Goal: Task Accomplishment & Management: Use online tool/utility

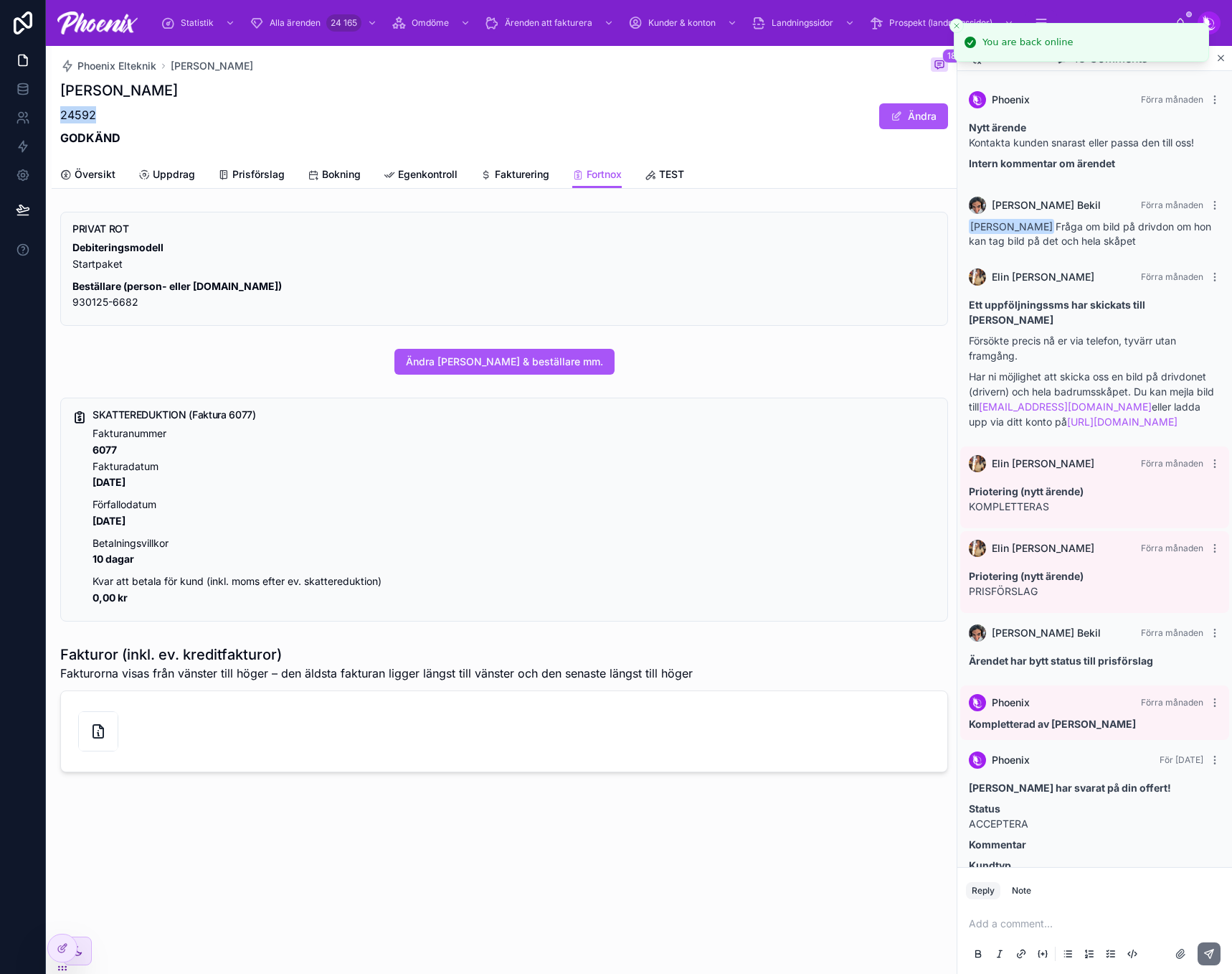
scroll to position [766, 0]
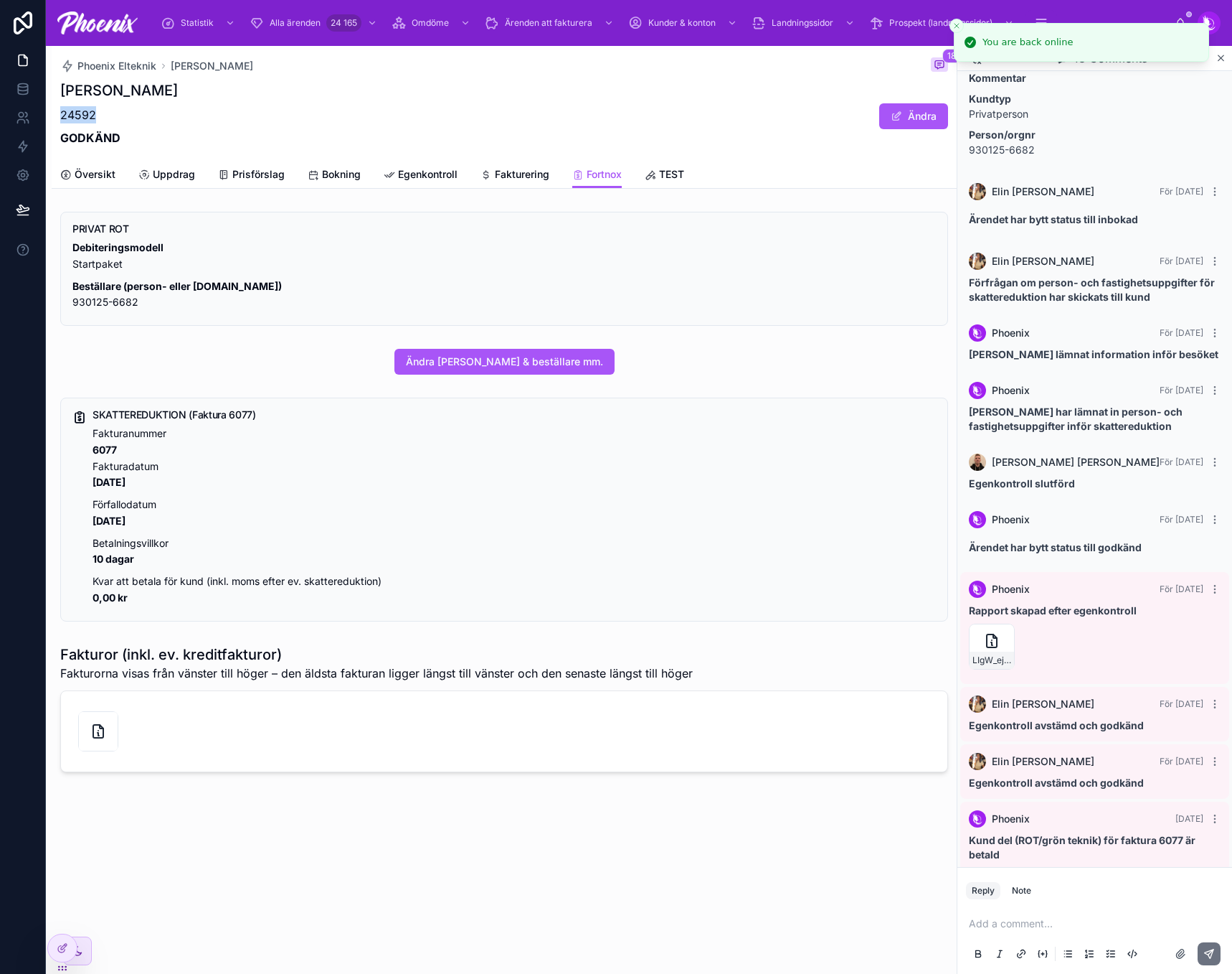
click at [958, 27] on icon "Close toast" at bounding box center [956, 25] width 9 height 9
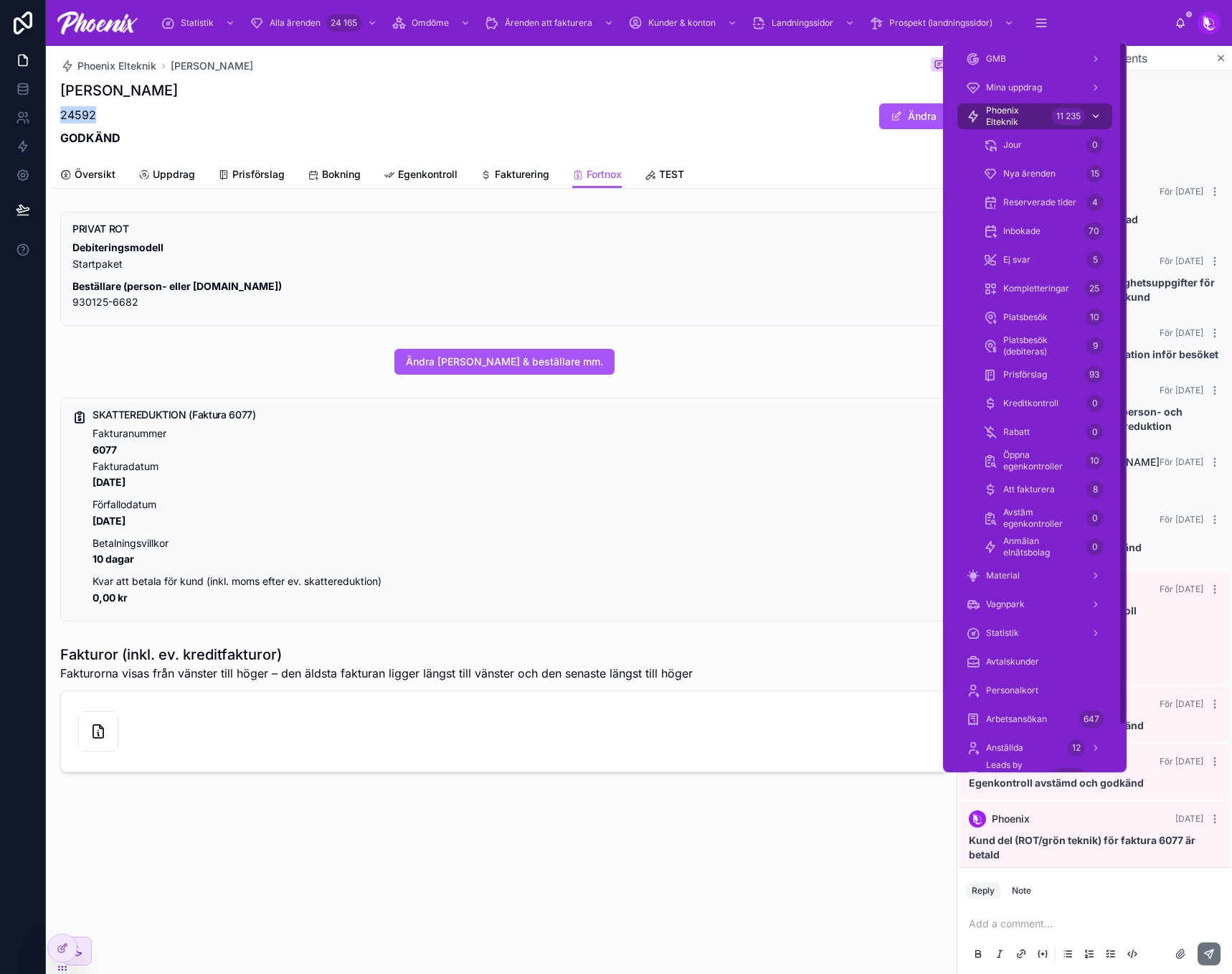
click at [1053, 115] on div "11 235" at bounding box center [1069, 117] width 33 height 17
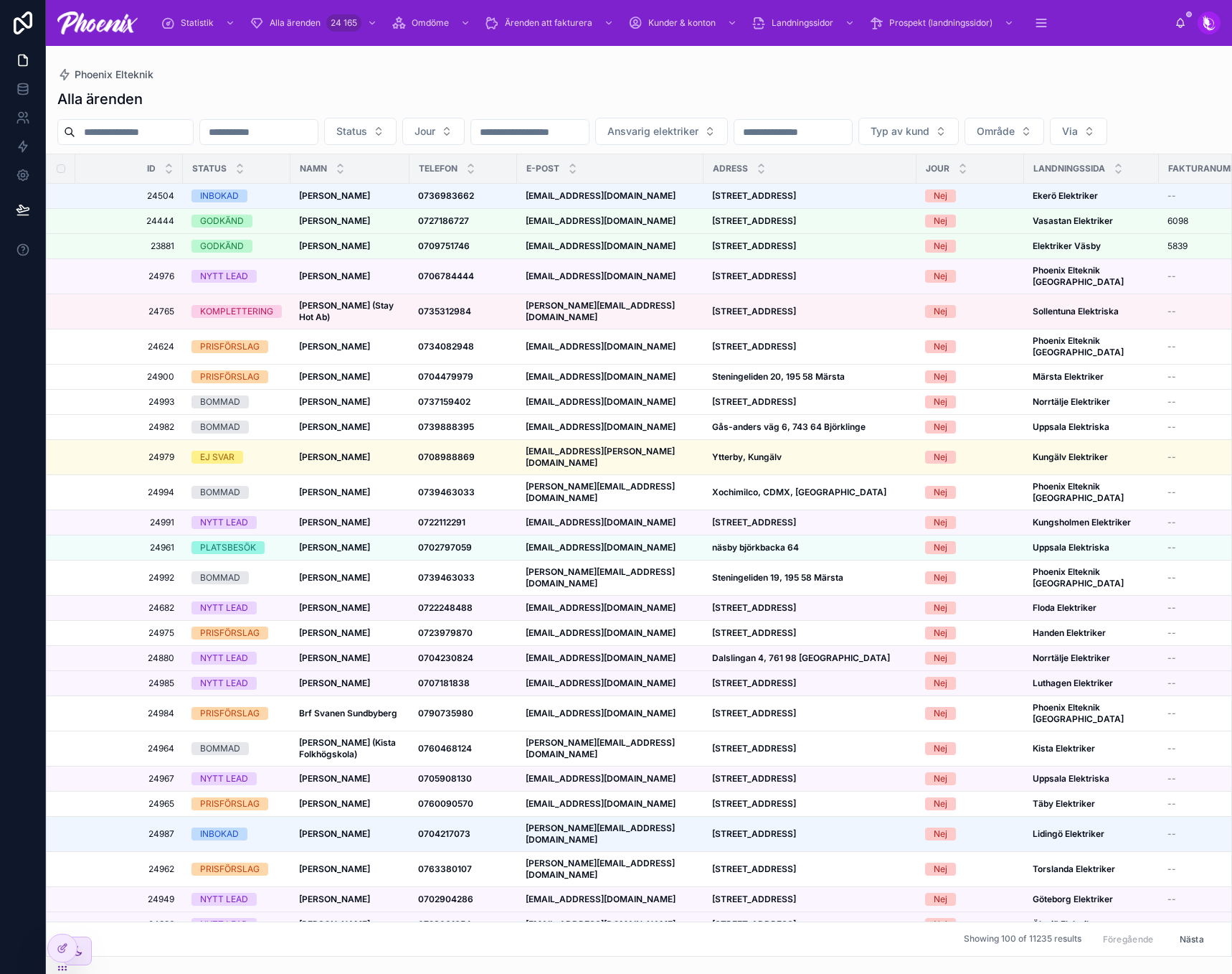
drag, startPoint x: 171, startPoint y: 124, endPoint x: 320, endPoint y: 96, distance: 151.6
click at [171, 124] on input "text" at bounding box center [134, 132] width 117 height 20
paste input "*****"
click at [320, 96] on div "Alla ärenden" at bounding box center [638, 98] width 1163 height 20
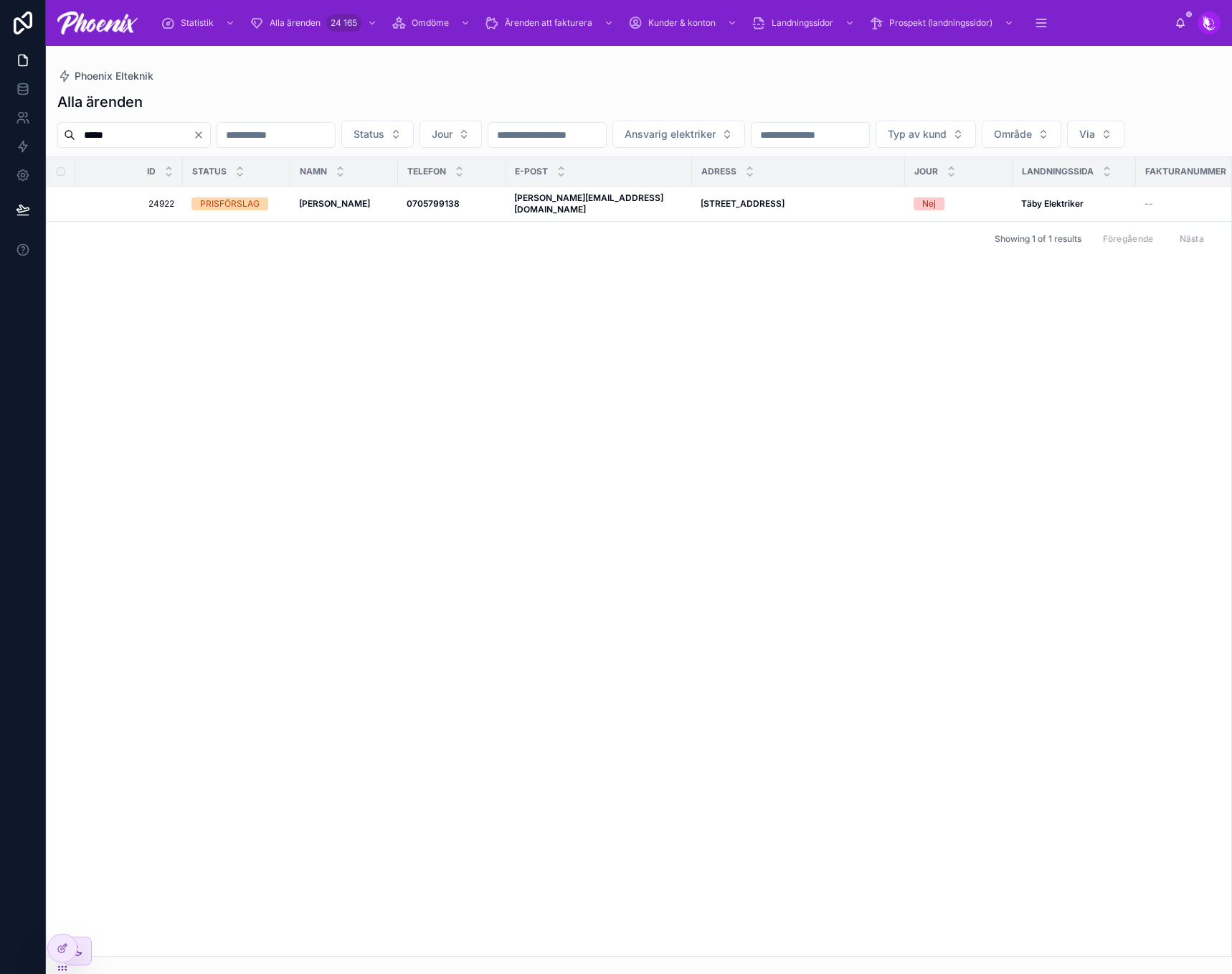
click at [162, 130] on input "*****" at bounding box center [134, 134] width 117 height 20
paste input "text"
click at [576, 364] on div "Id Status NAMN TELEFON E-POST ADRESS JOUR LANDNINGSSIDA Fakturanummer sen. uppd…" at bounding box center [639, 556] width 1184 height 799
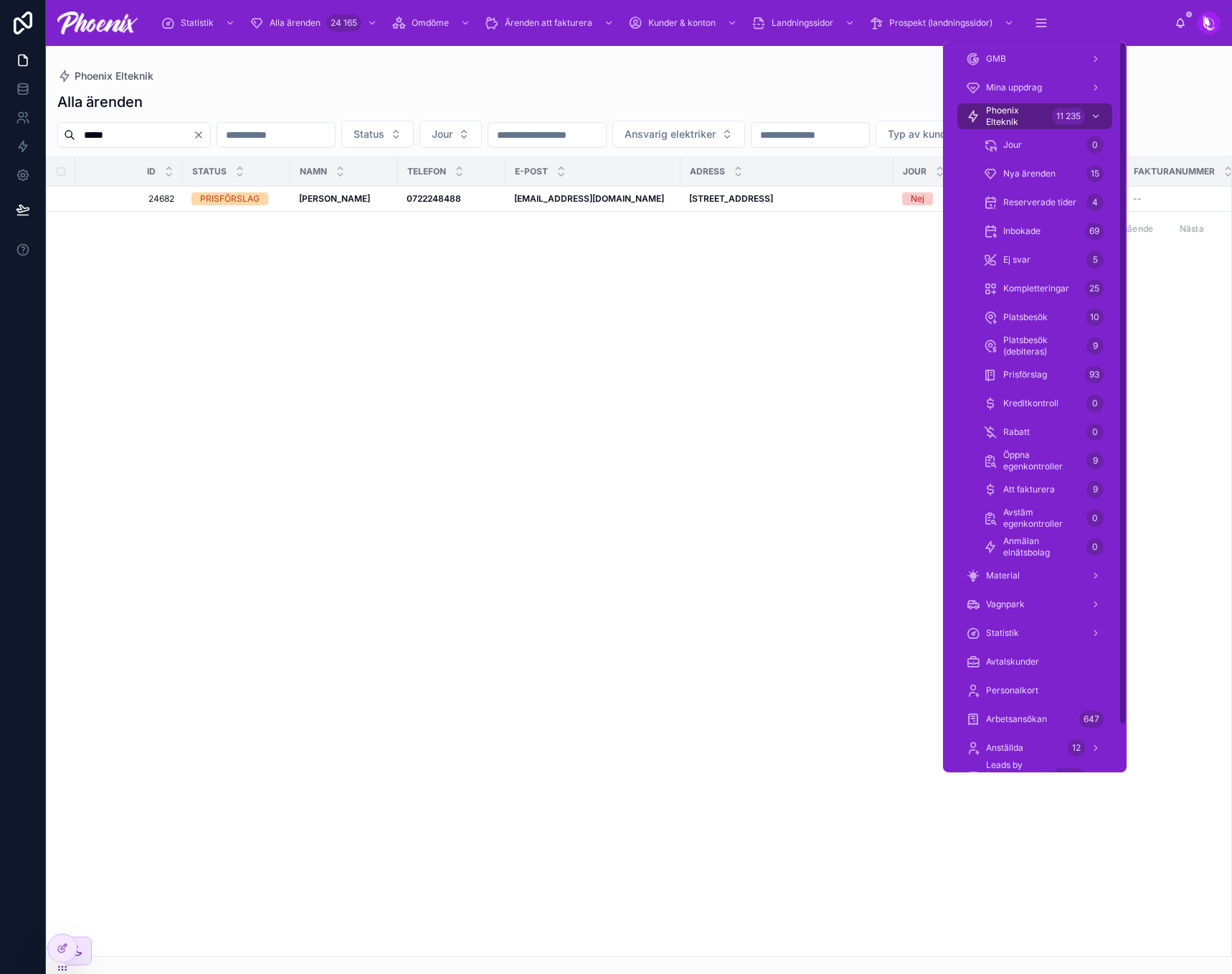
click at [1027, 109] on span "Phoenix Elteknik" at bounding box center [1016, 116] width 60 height 23
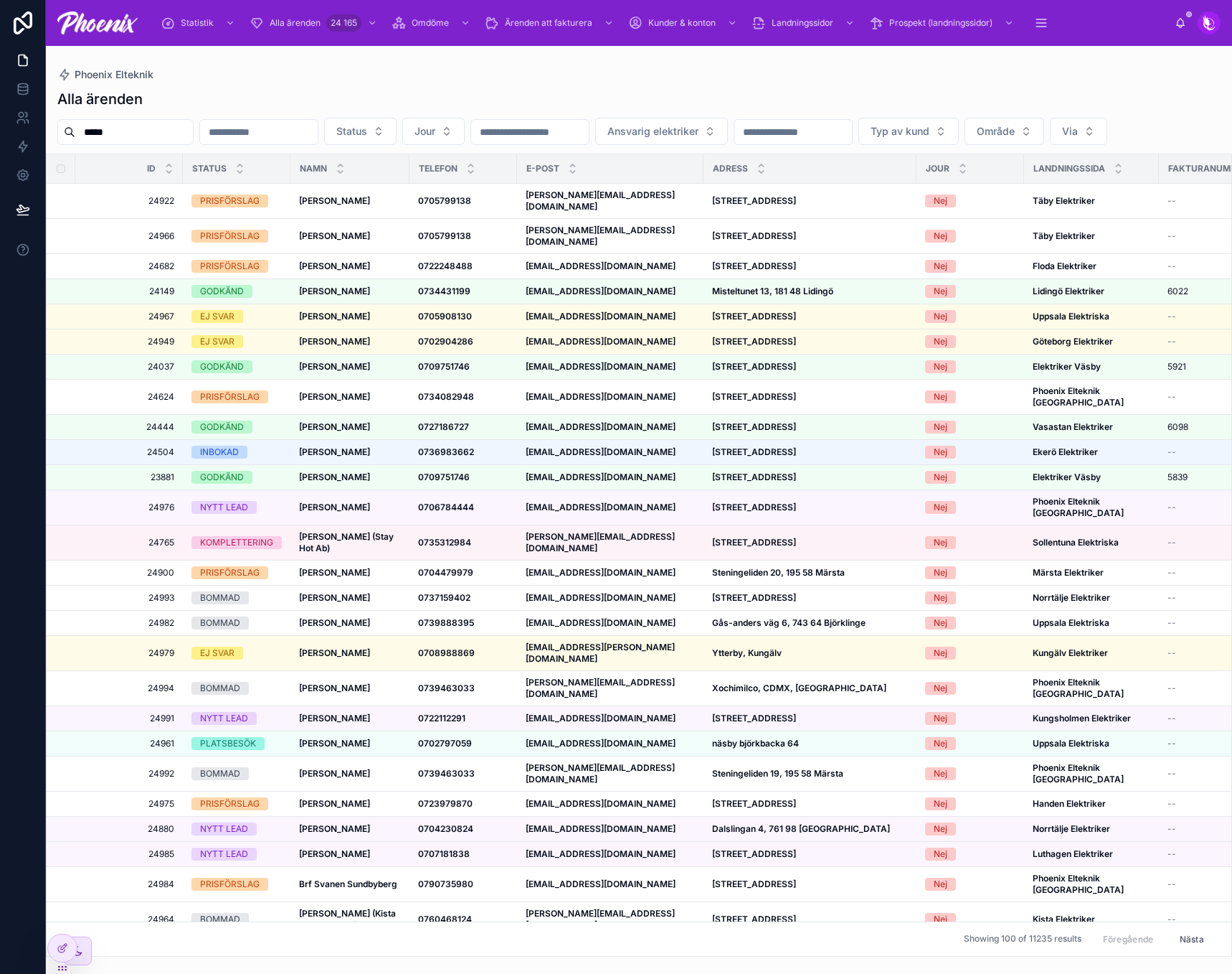
click at [170, 134] on input "*****" at bounding box center [134, 132] width 117 height 20
paste input "text"
type input "*****"
click at [307, 100] on div "Alla ärenden" at bounding box center [638, 98] width 1163 height 20
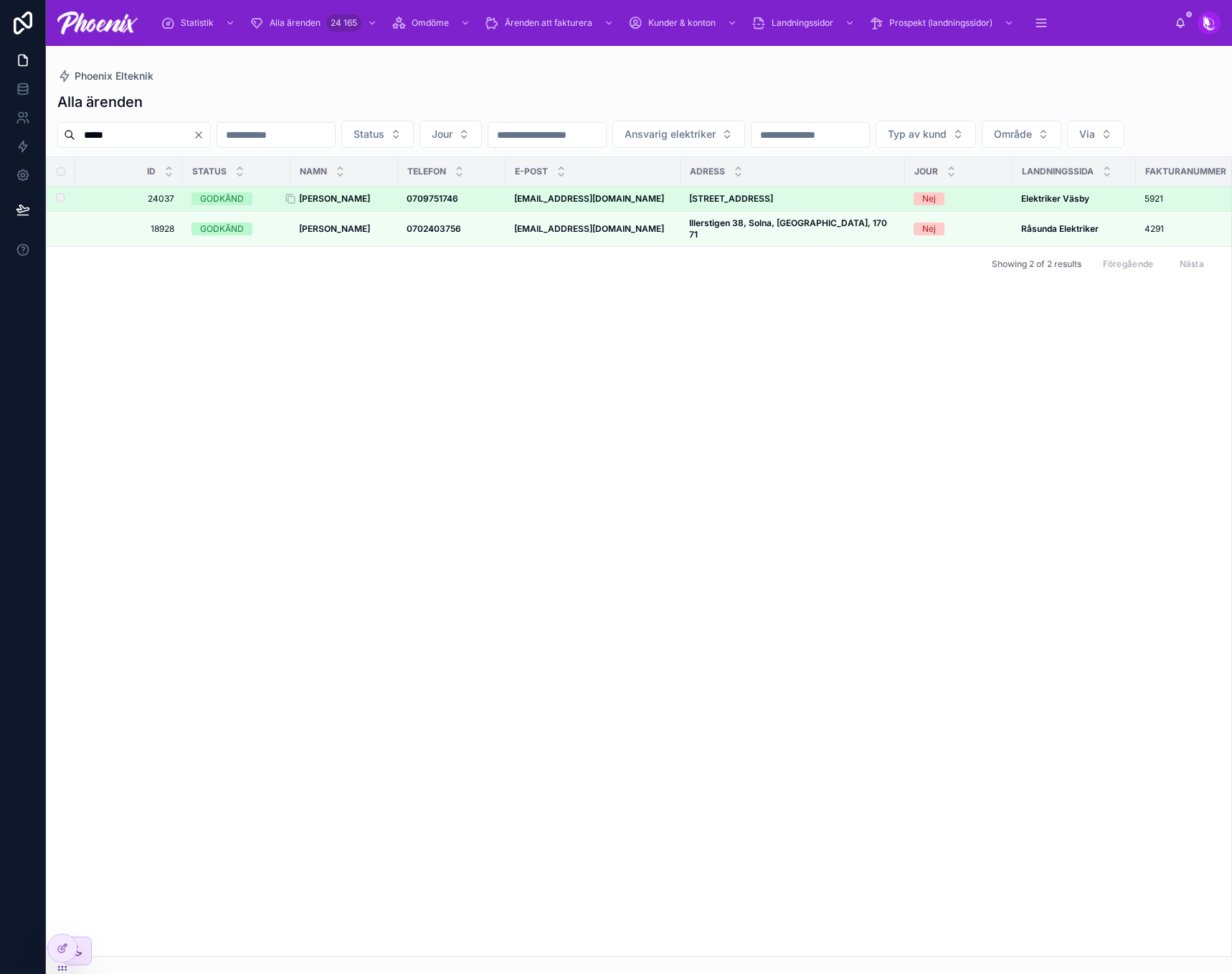
click at [317, 204] on strong "[PERSON_NAME]" at bounding box center [335, 198] width 71 height 11
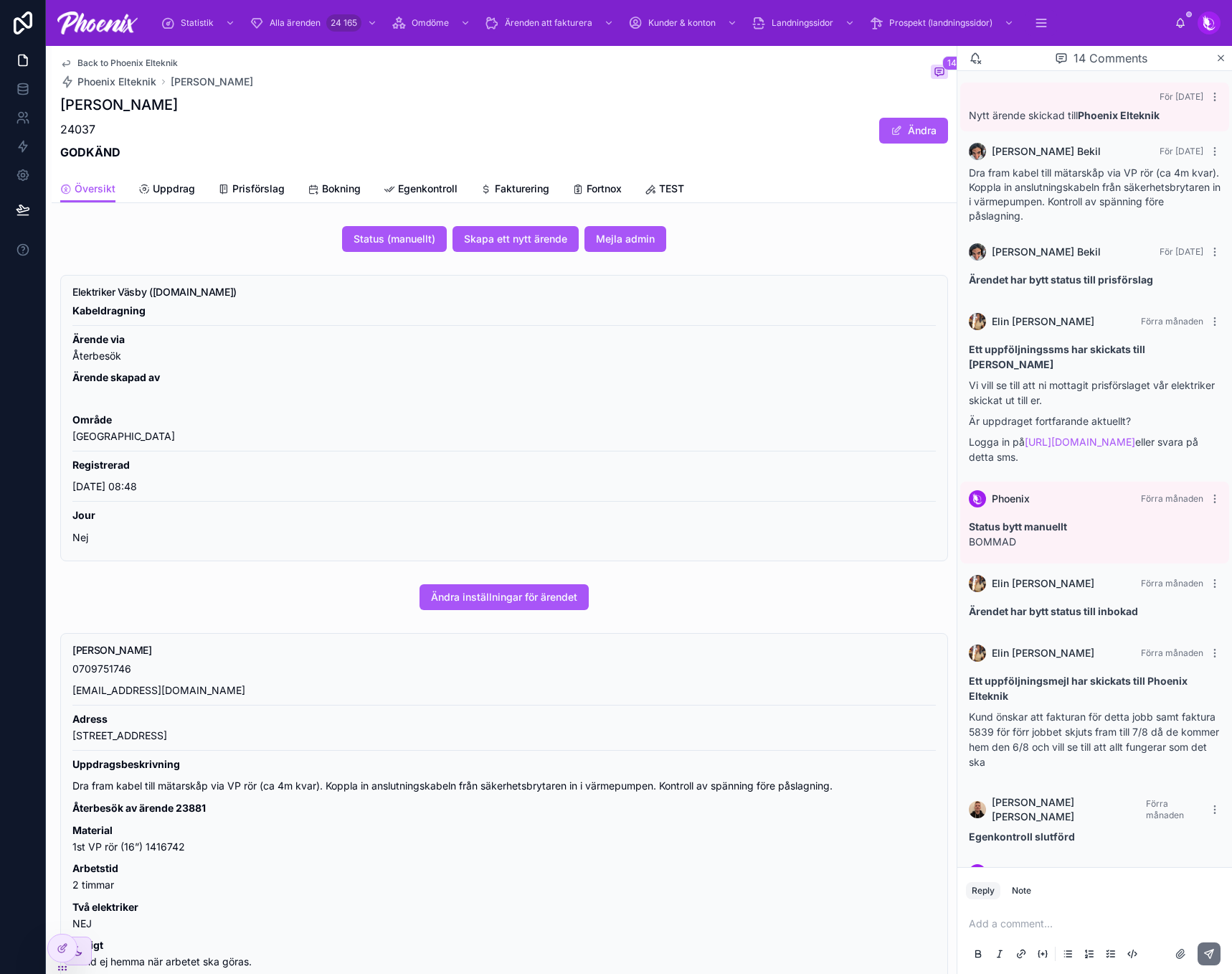
scroll to position [389, 0]
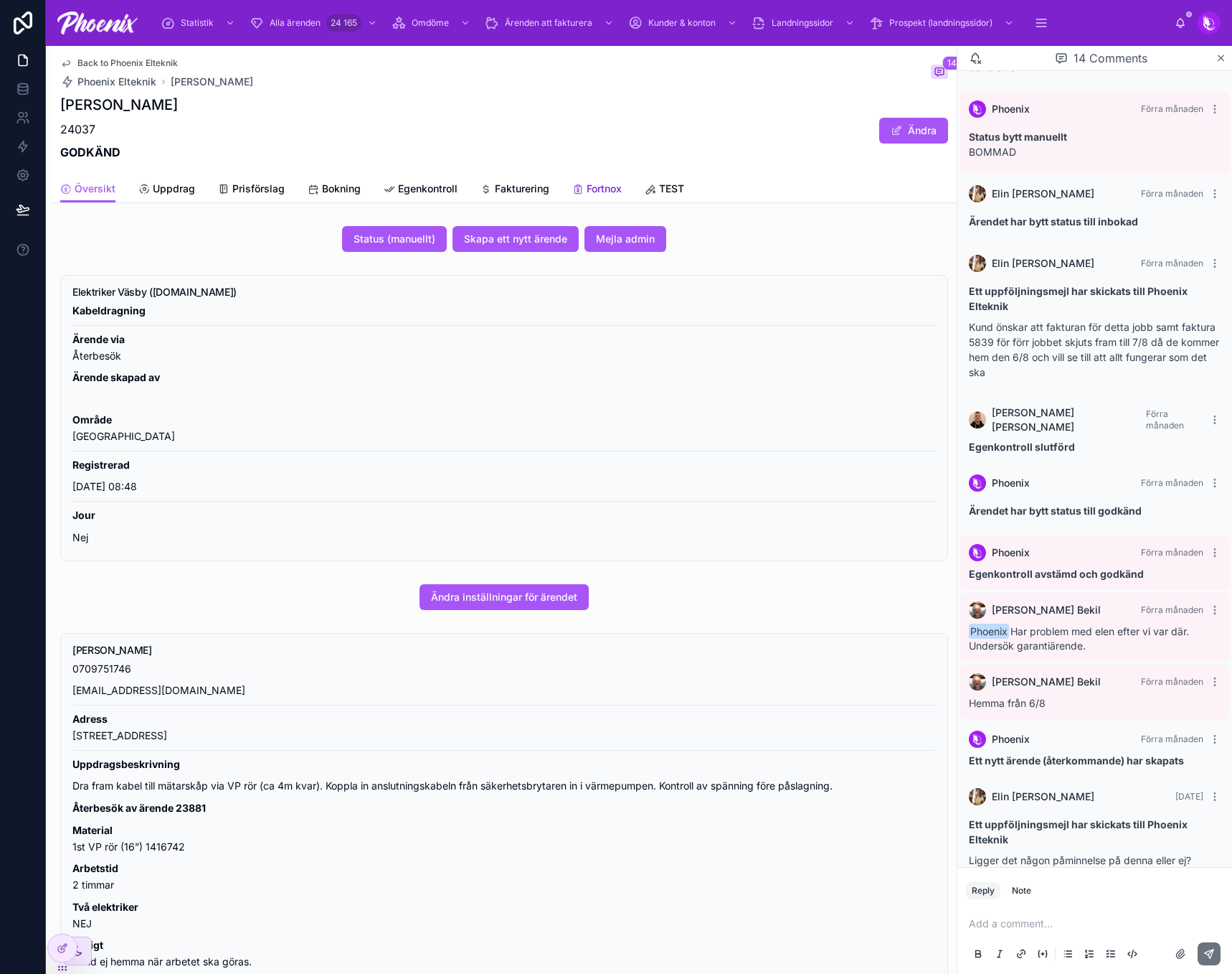
click at [596, 181] on link "Fortnox" at bounding box center [597, 190] width 49 height 29
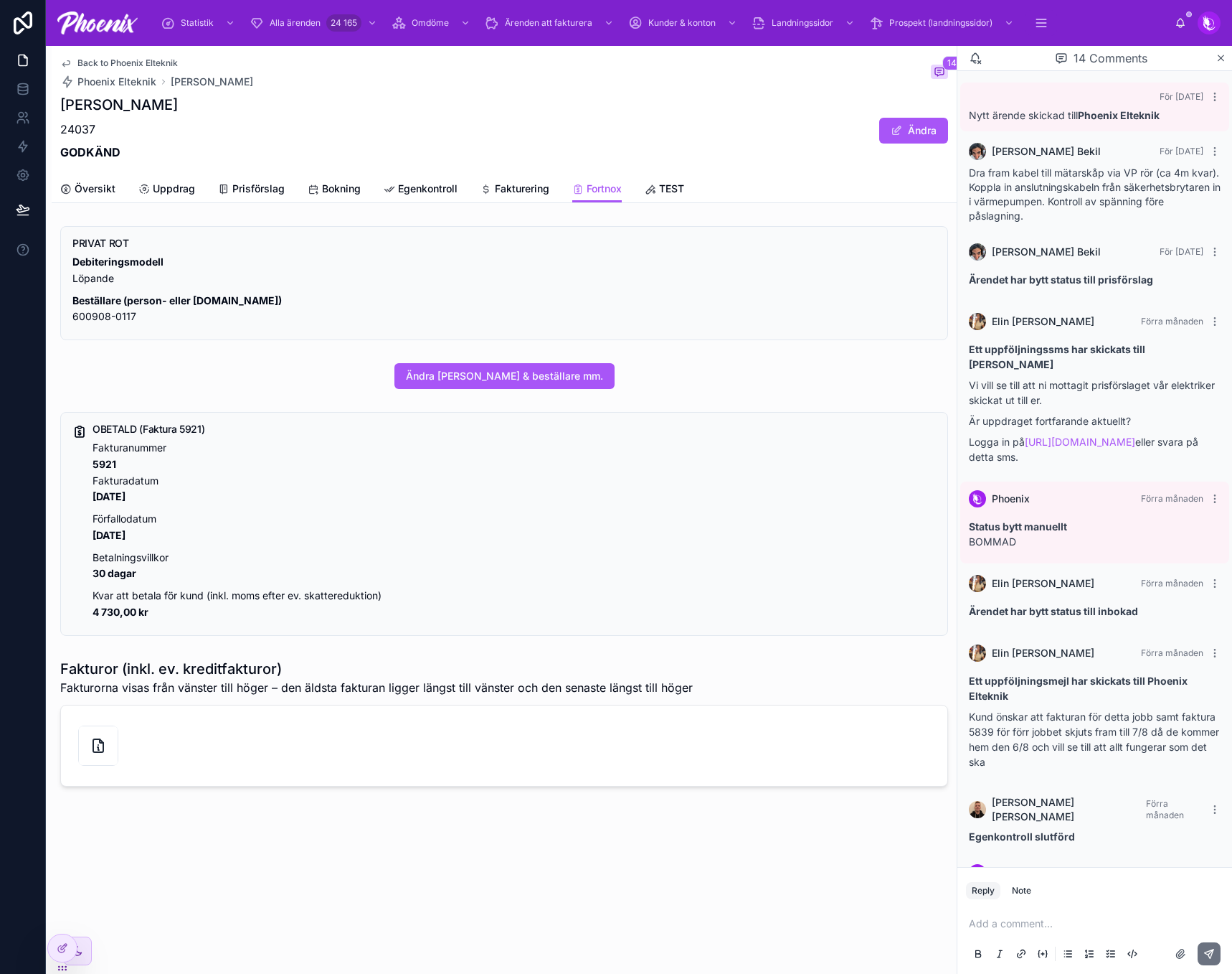
scroll to position [389, 0]
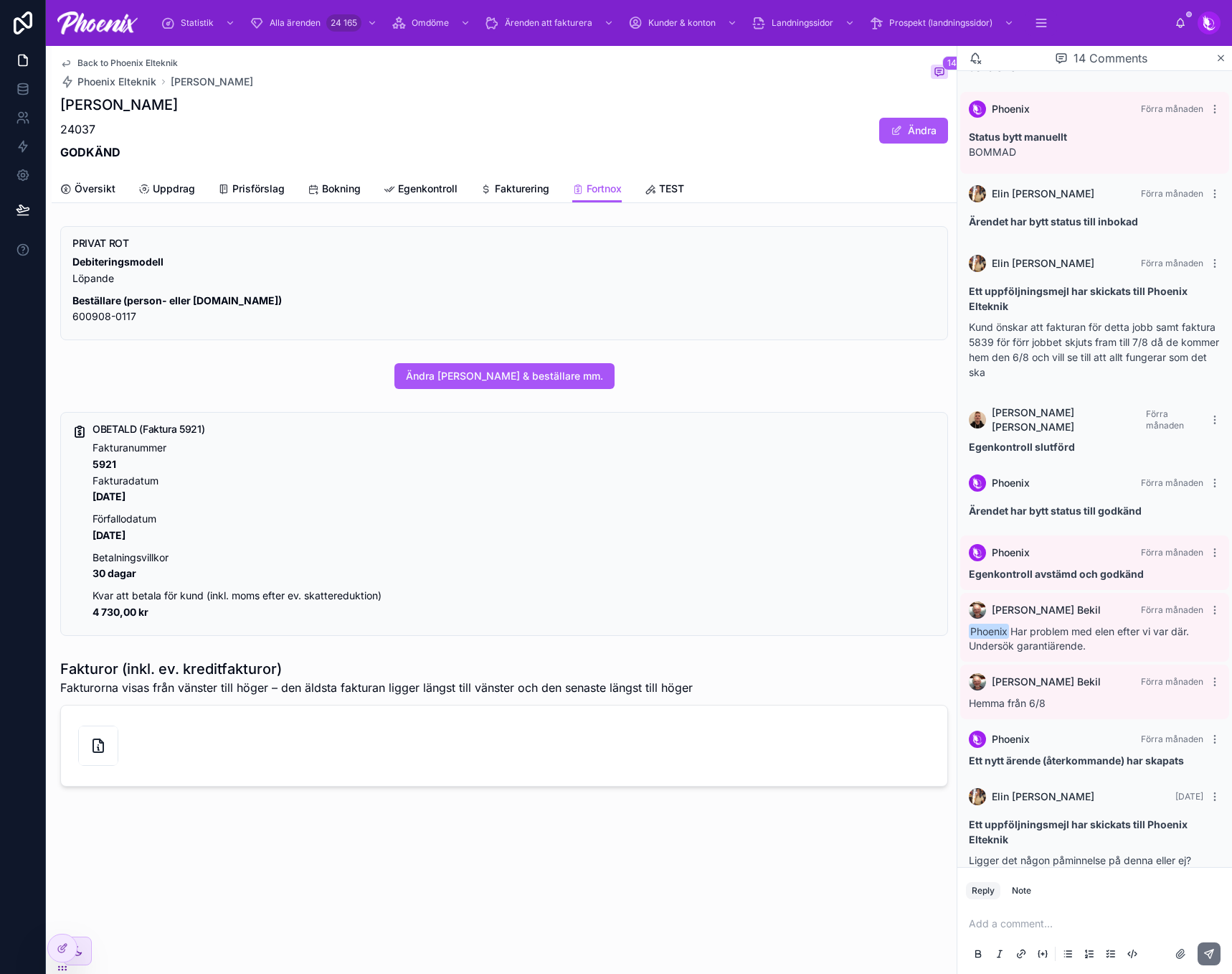
click at [108, 462] on strong "5921" at bounding box center [105, 463] width 24 height 12
drag, startPoint x: 108, startPoint y: 462, endPoint x: 683, endPoint y: 365, distance: 583.1
click at [108, 462] on strong "5921" at bounding box center [105, 463] width 24 height 12
copy strong "5921"
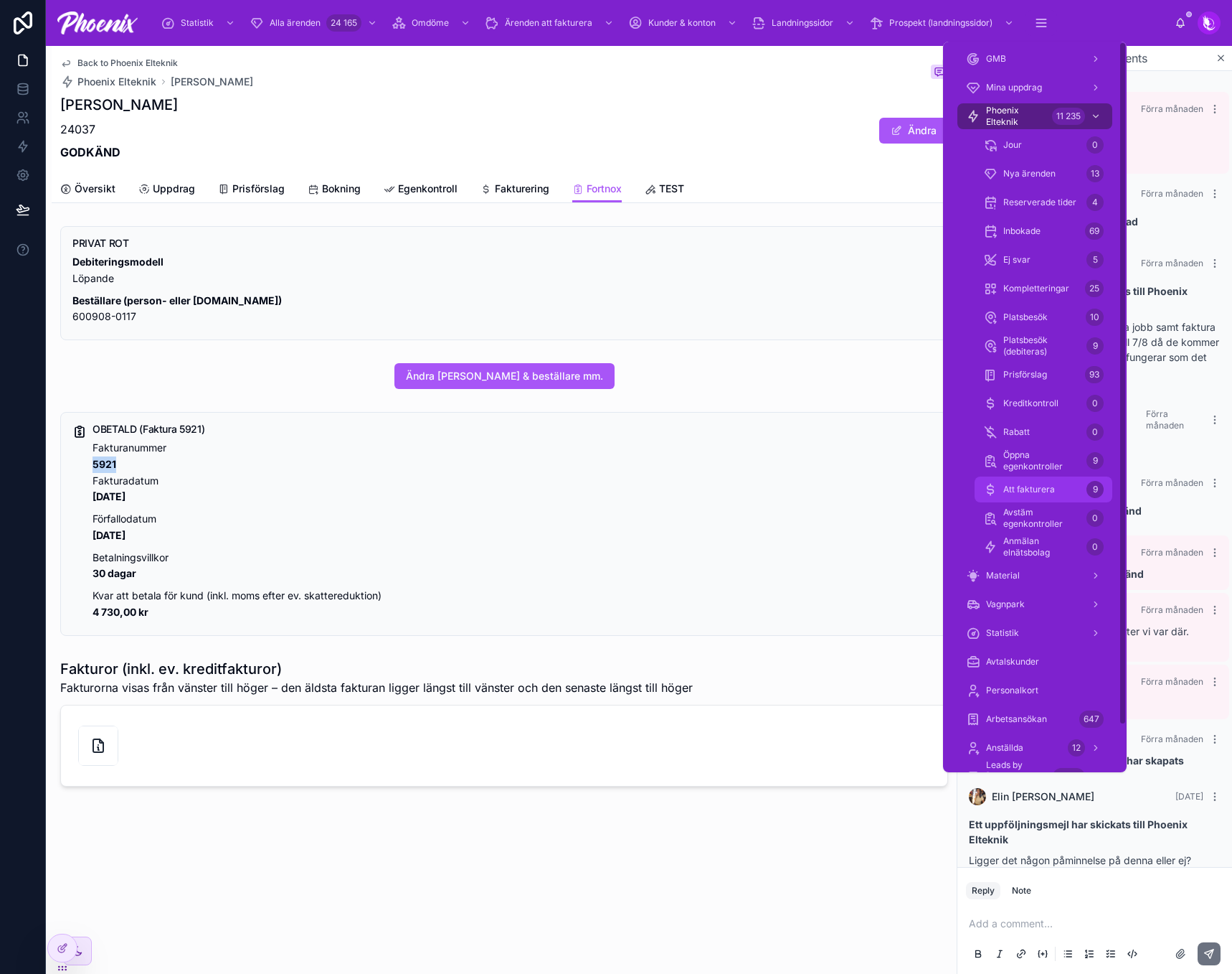
click at [1020, 477] on link "Att fakturera 9" at bounding box center [1043, 489] width 138 height 26
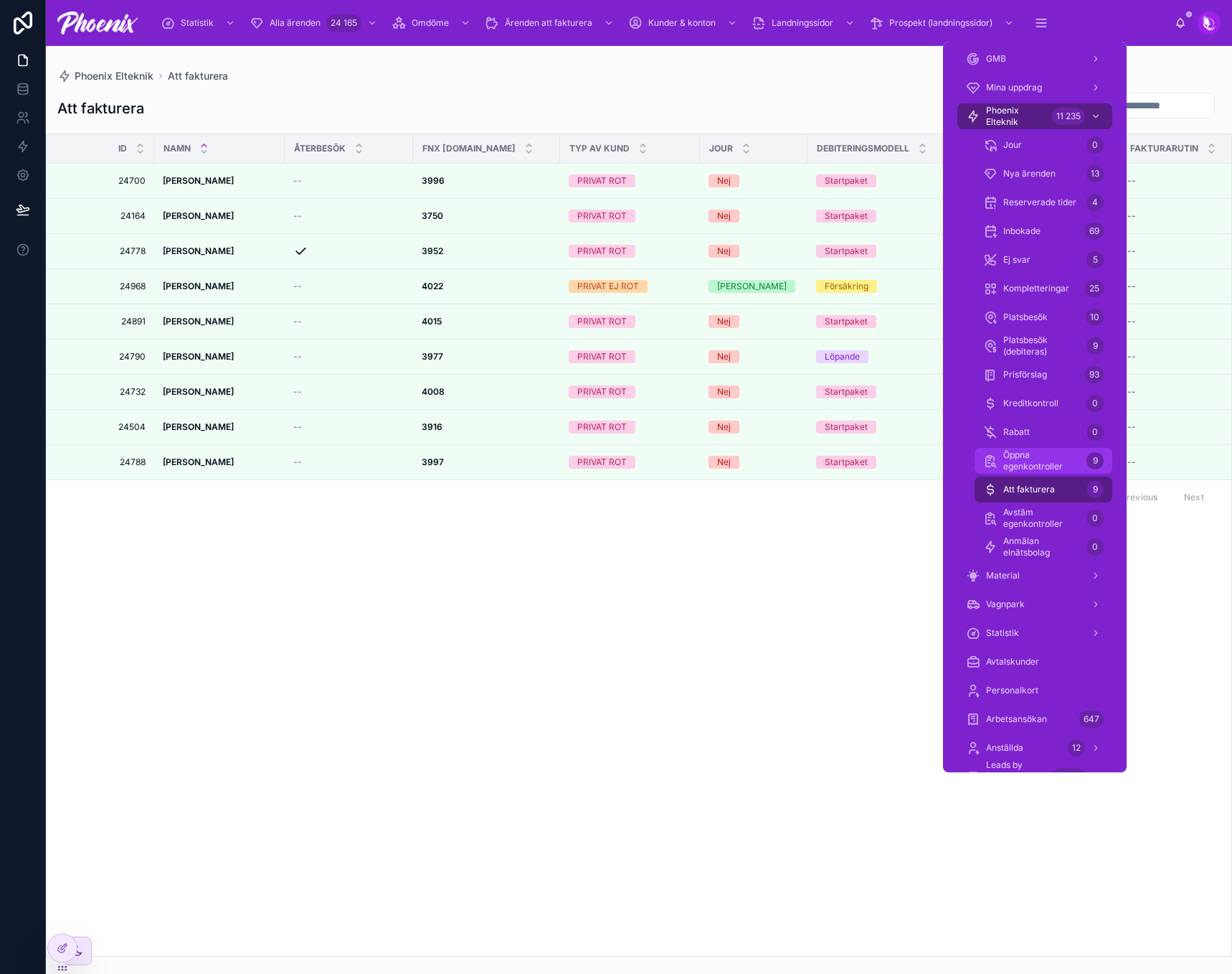
click at [1025, 466] on span "Öppna egenkontroller" at bounding box center [1043, 460] width 78 height 23
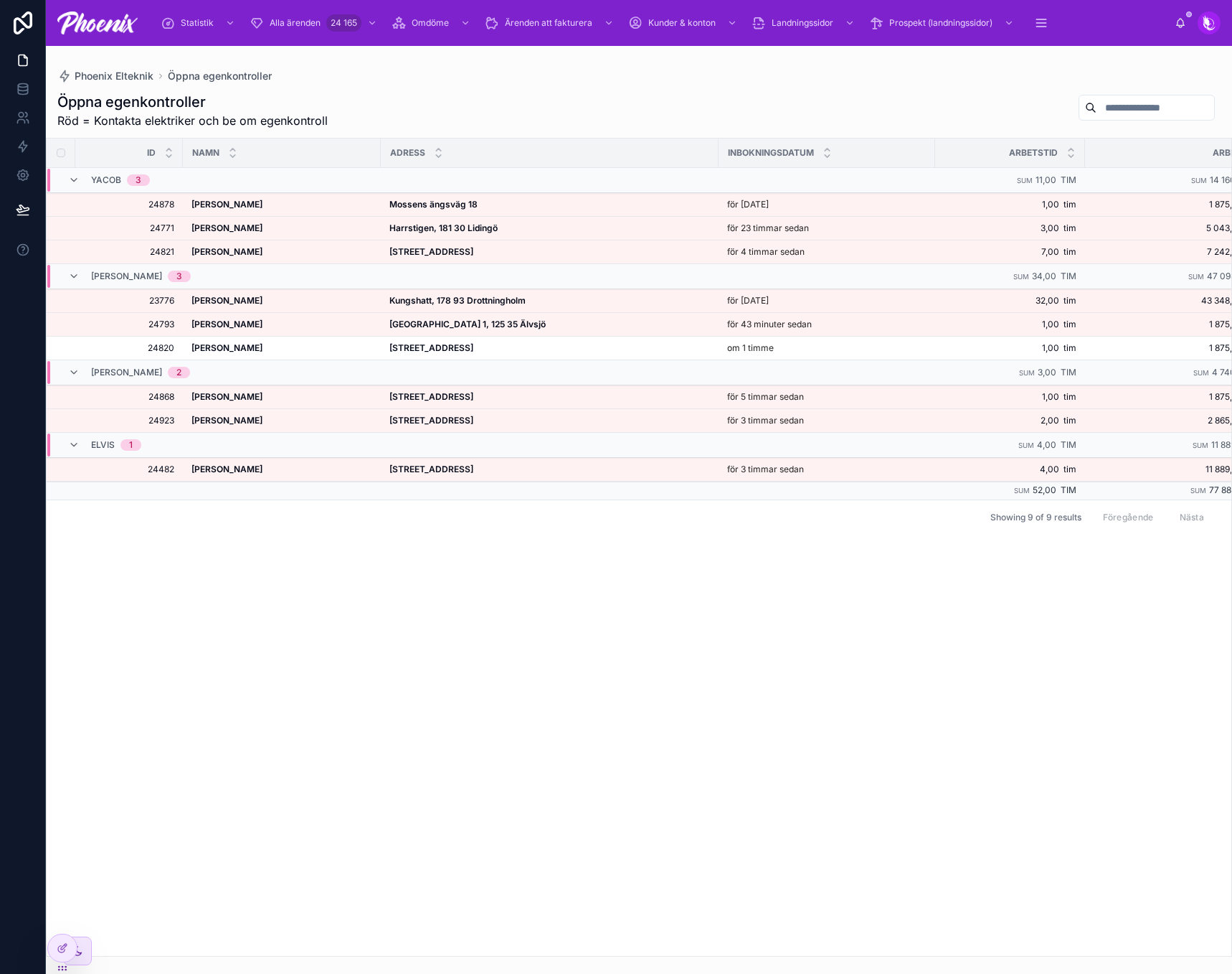
click at [713, 560] on div "Id NAMN ADRESS INBOKNINGSDATUM Arbetstid Arbete Yacob 3 Sum 11,00 tim Sum 14 16…" at bounding box center [639, 547] width 1184 height 817
click at [60, 944] on icon at bounding box center [62, 948] width 11 height 11
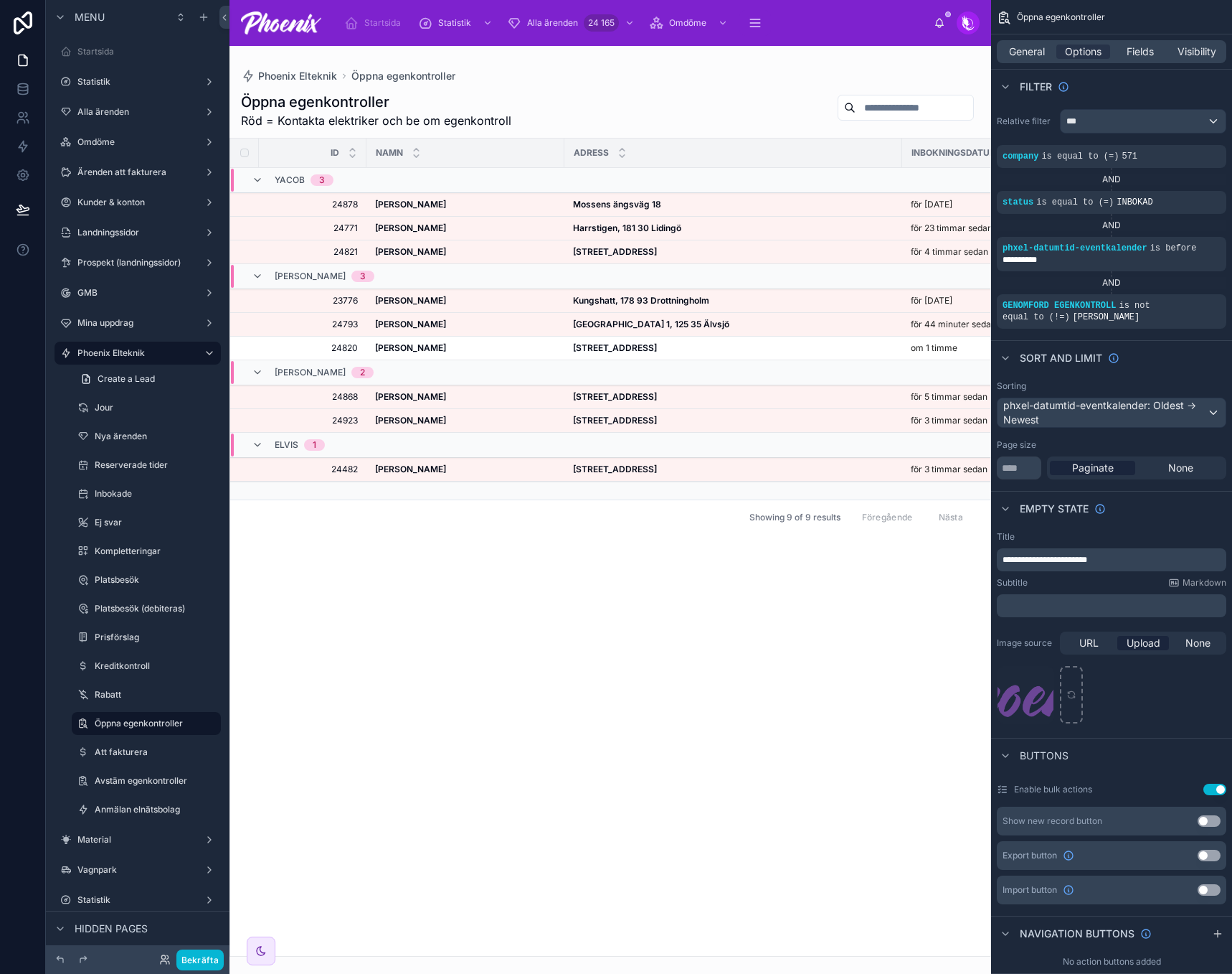
click at [789, 592] on div at bounding box center [610, 510] width 762 height 928
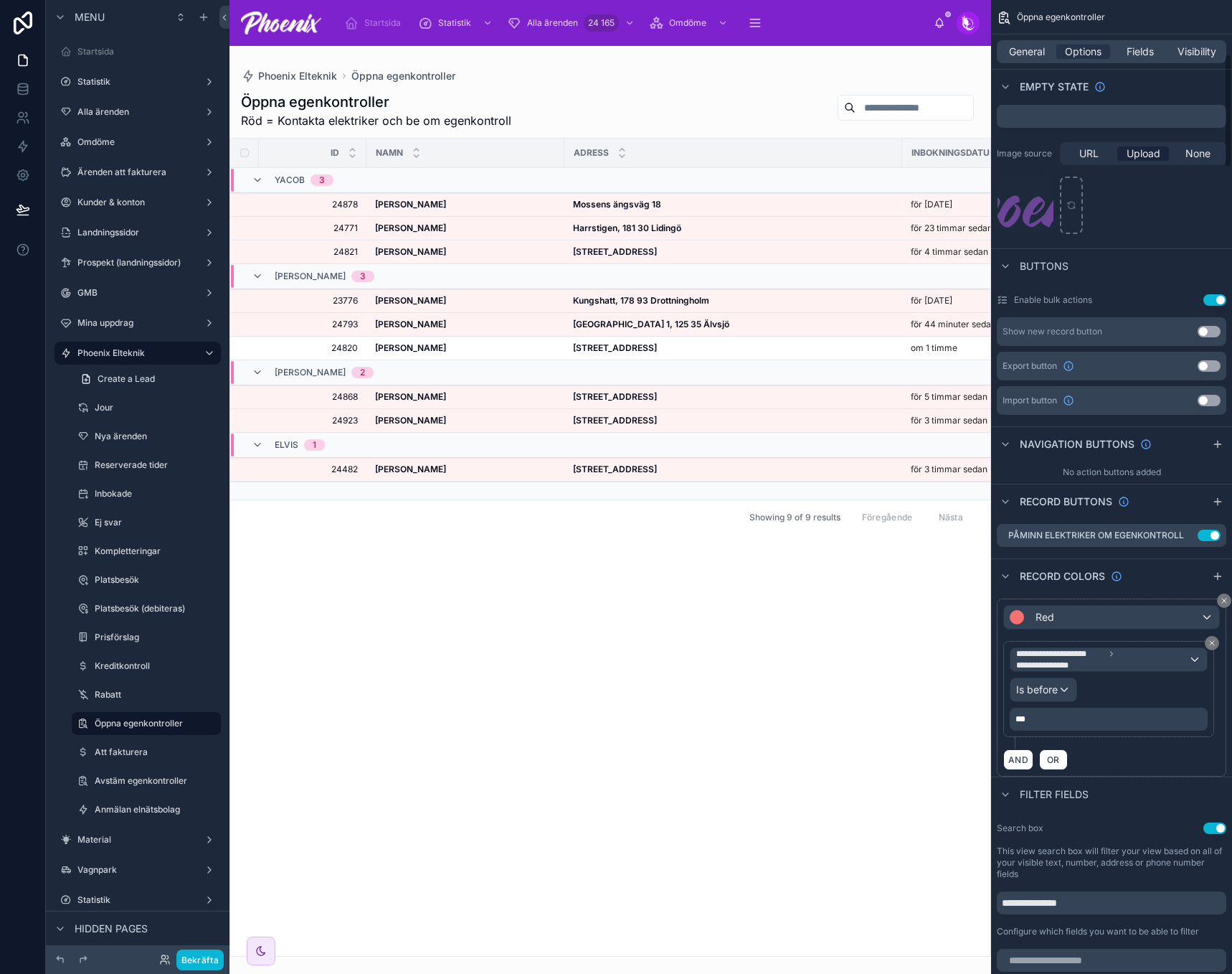
scroll to position [502, 0]
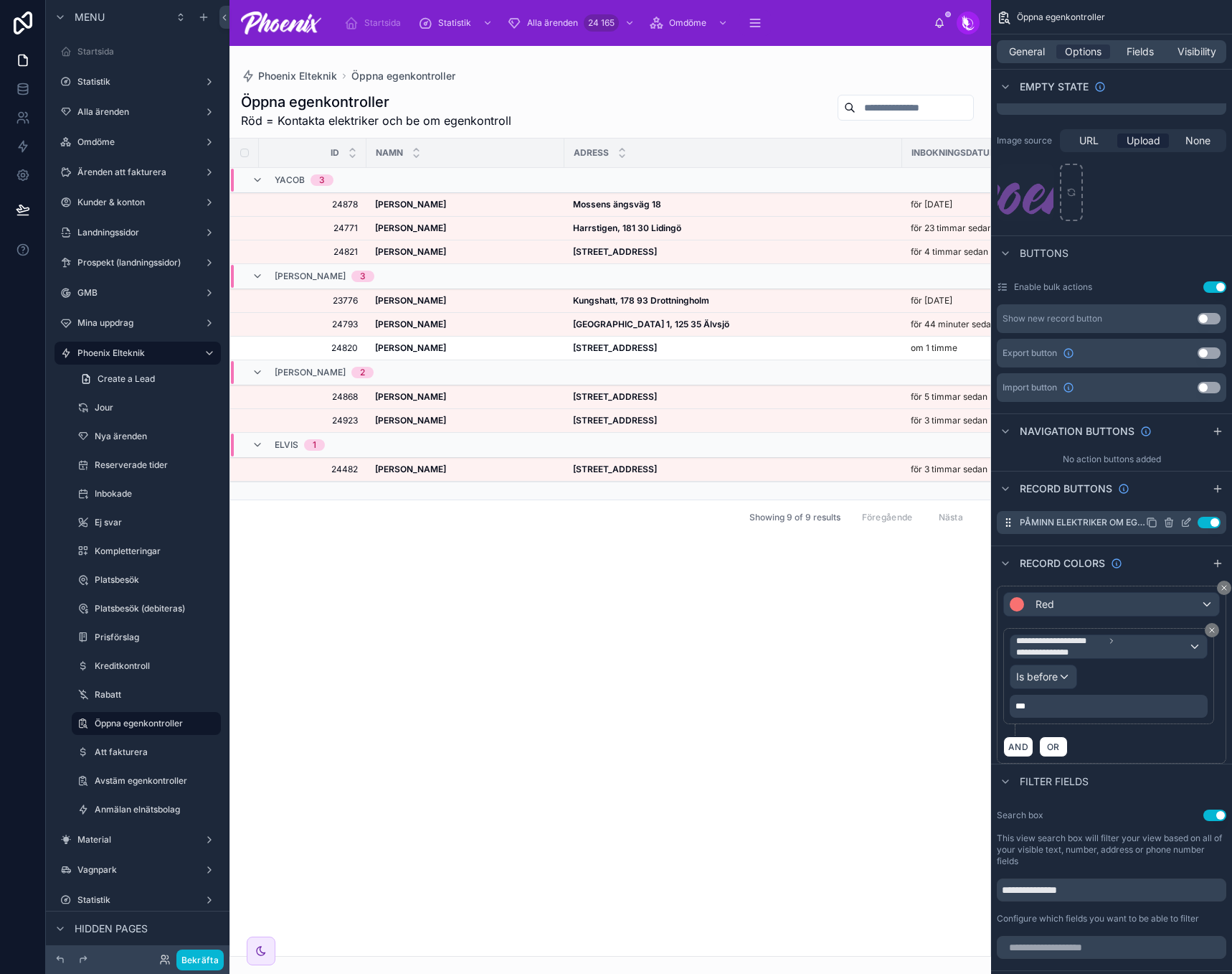
click at [1184, 516] on icon "scrollable content" at bounding box center [1186, 522] width 11 height 11
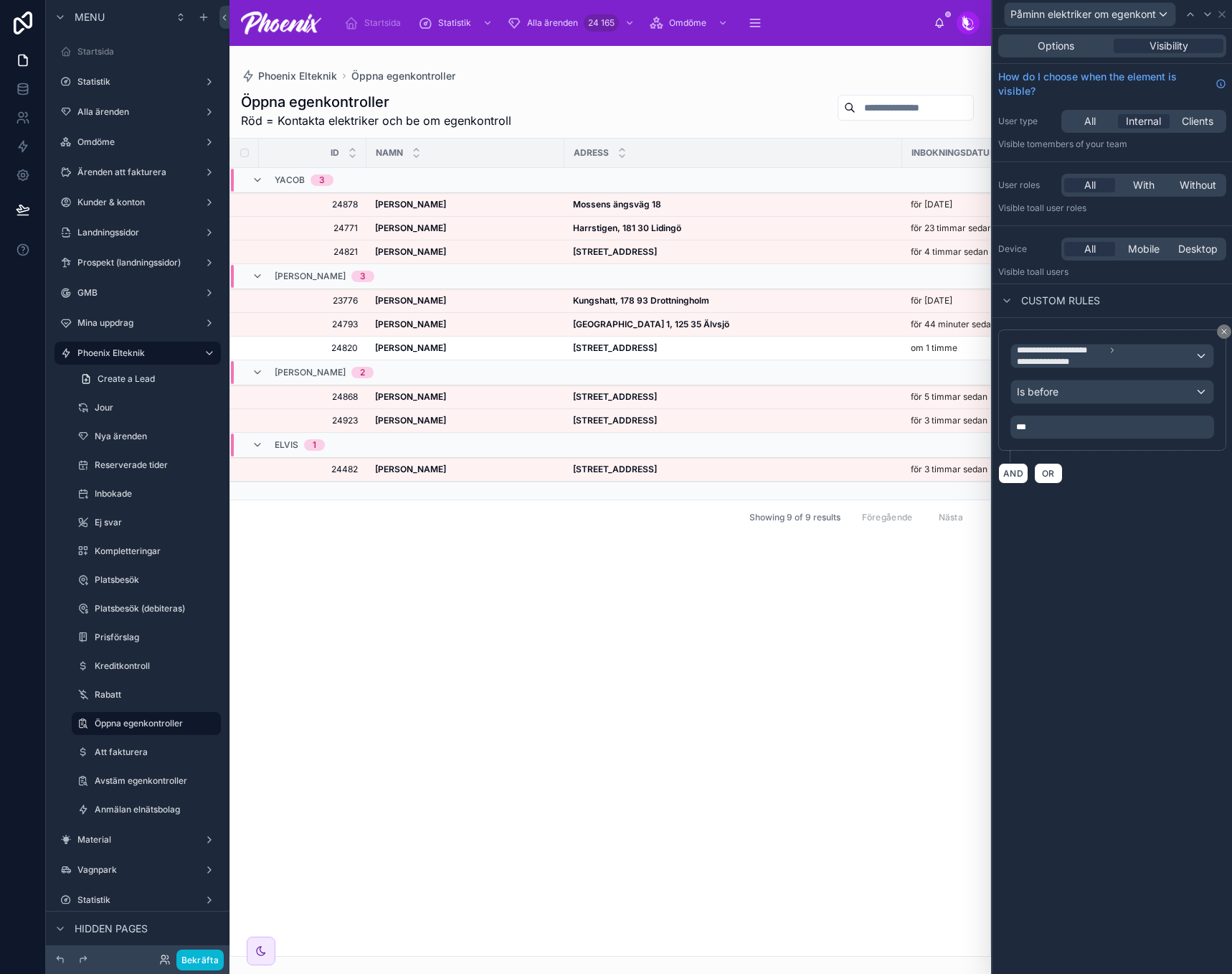
click at [997, 476] on div "**********" at bounding box center [1112, 406] width 239 height 177
click at [1004, 474] on button "AND" at bounding box center [1013, 473] width 30 height 21
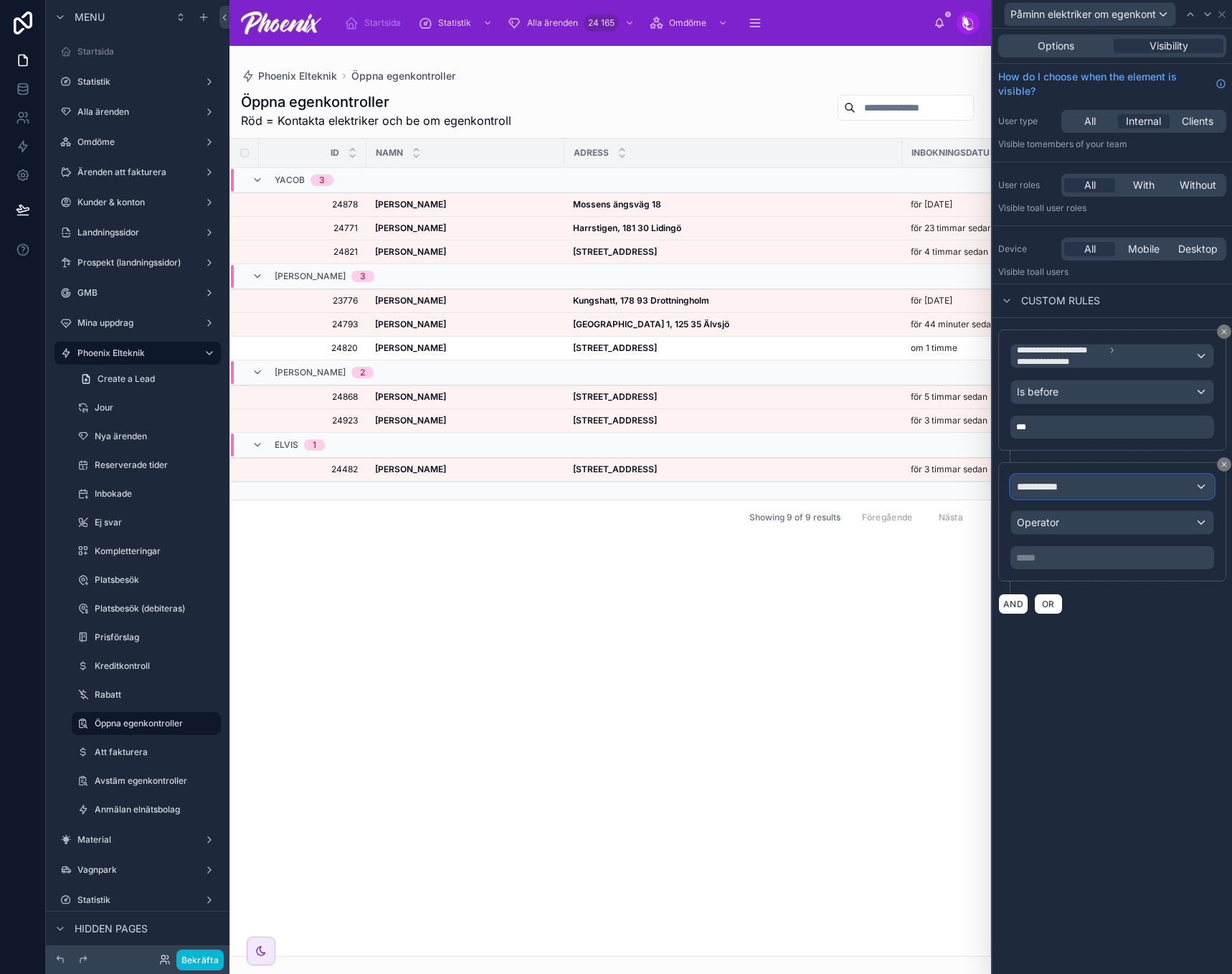
click at [1073, 493] on div "**********" at bounding box center [1111, 486] width 202 height 23
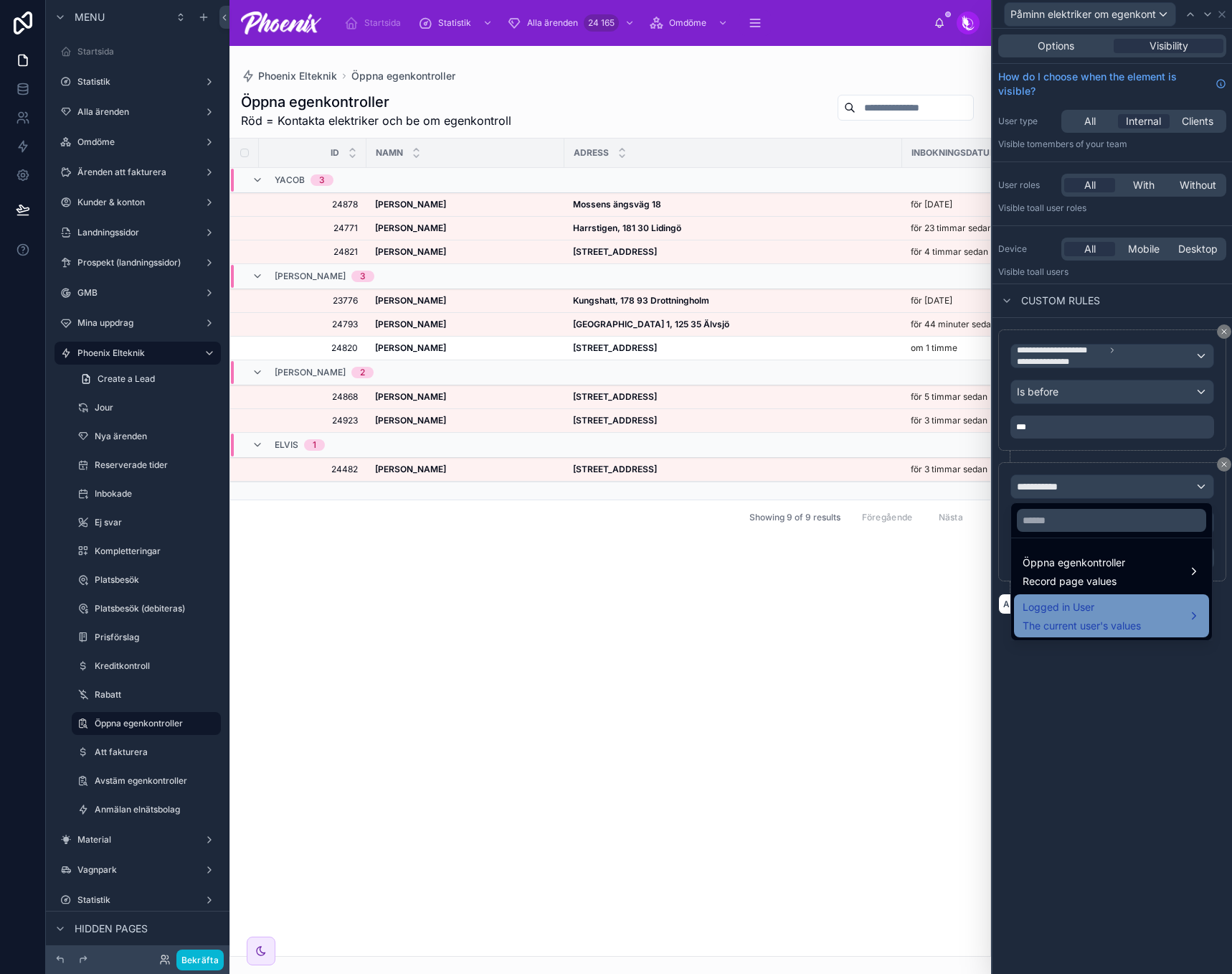
click at [1074, 615] on span "Logged in User" at bounding box center [1081, 607] width 118 height 17
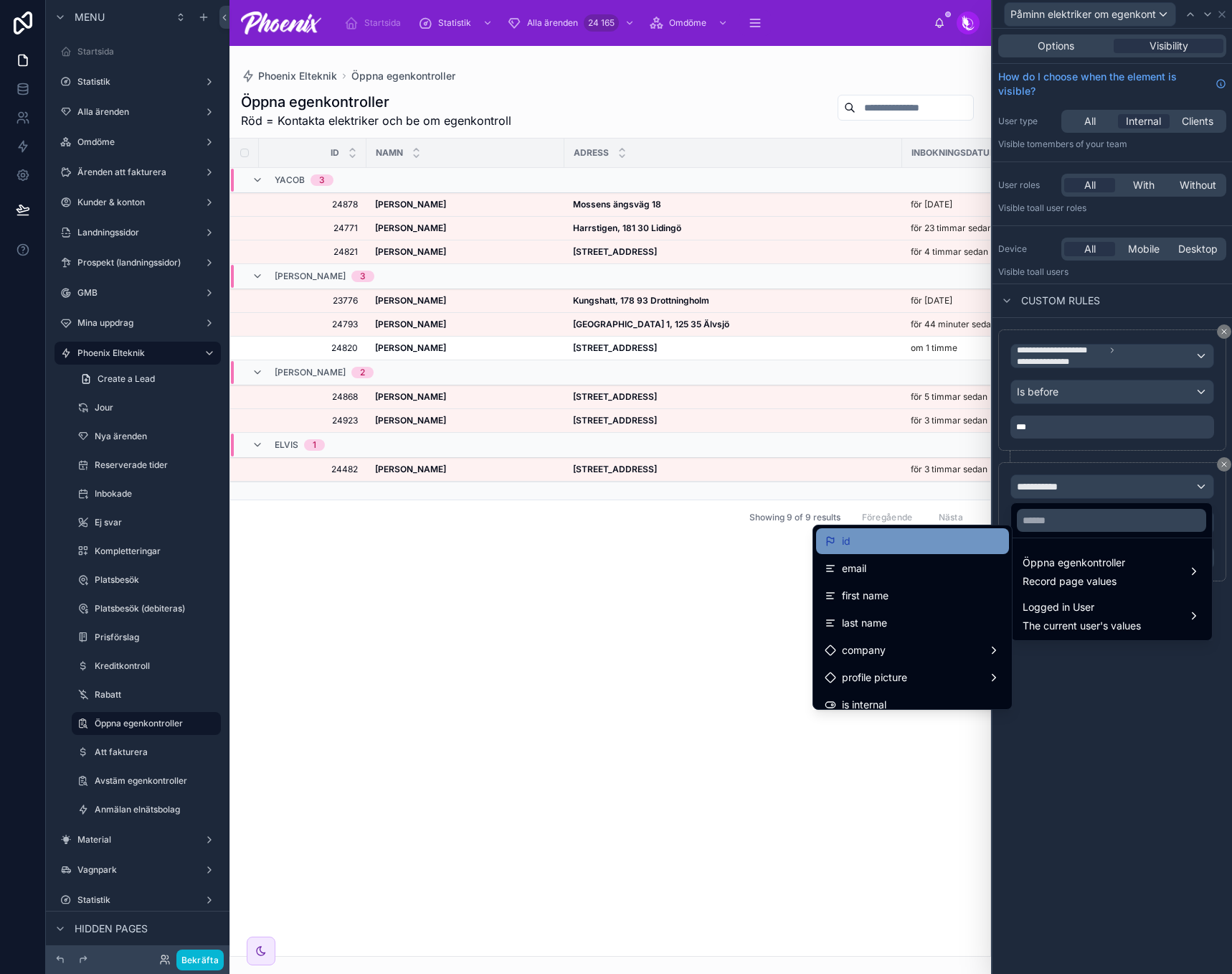
click at [947, 547] on div "id" at bounding box center [913, 541] width 176 height 17
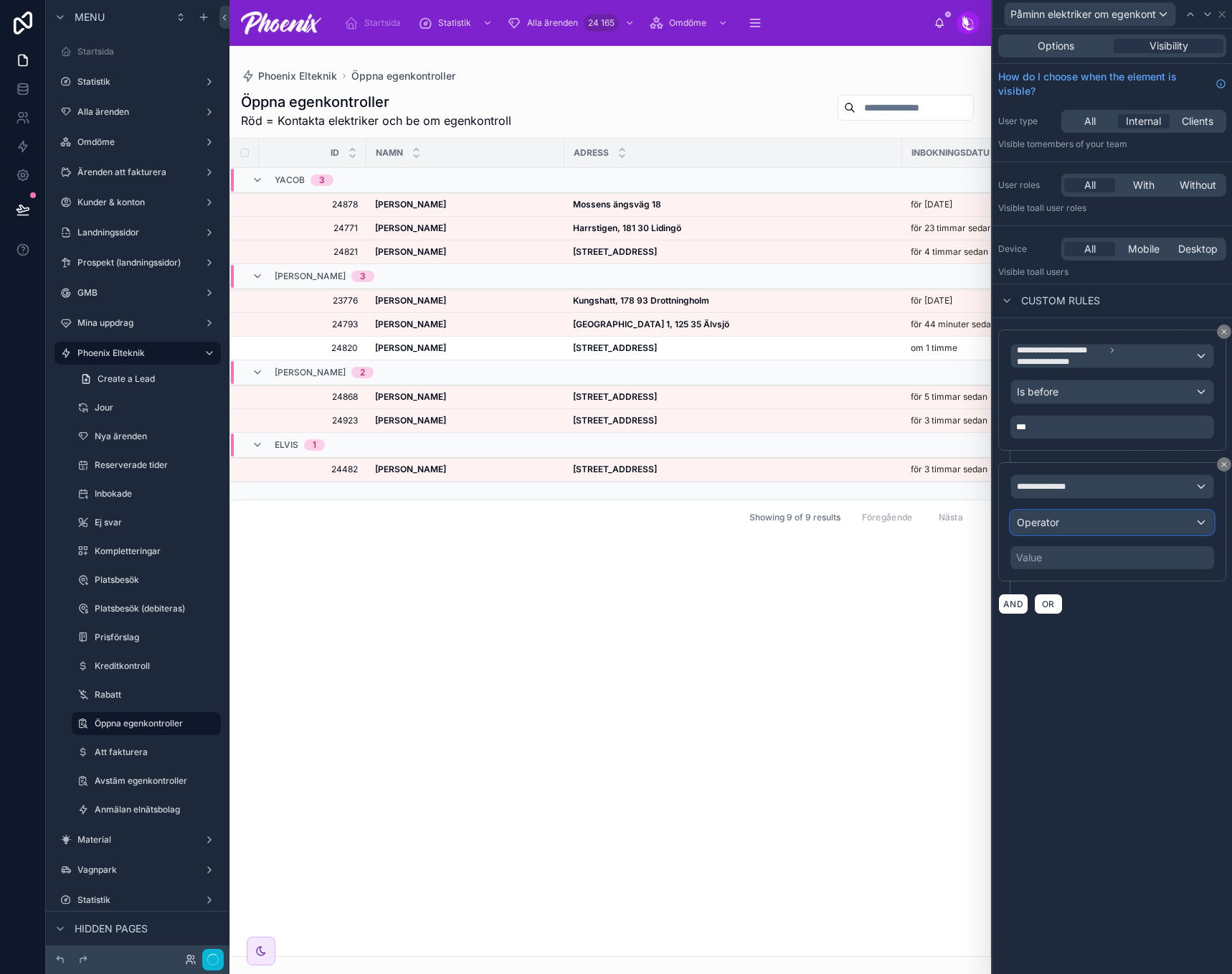
click at [1047, 522] on span "Operator" at bounding box center [1038, 521] width 42 height 12
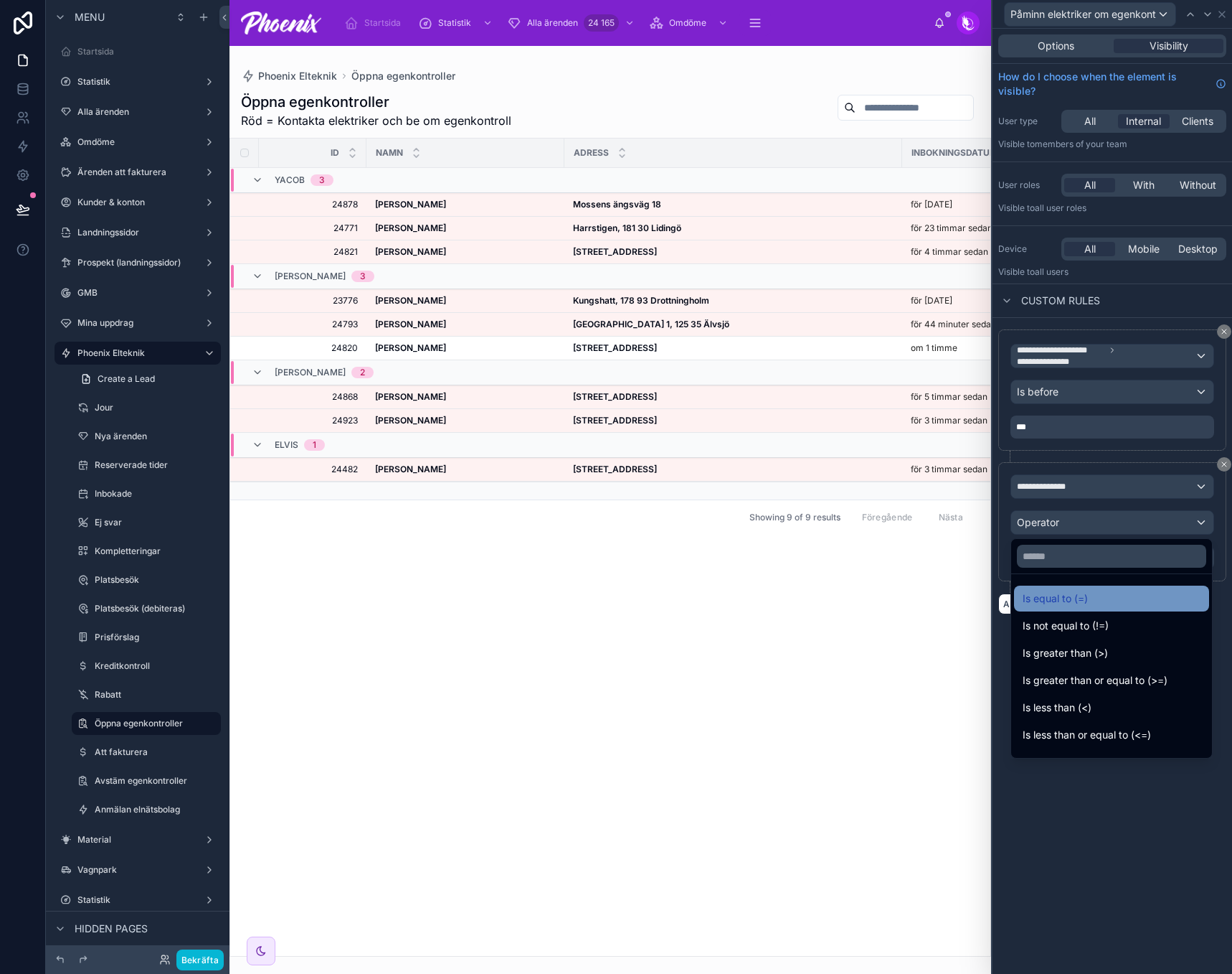
click at [1055, 591] on span "Is equal to (=)" at bounding box center [1055, 599] width 65 height 17
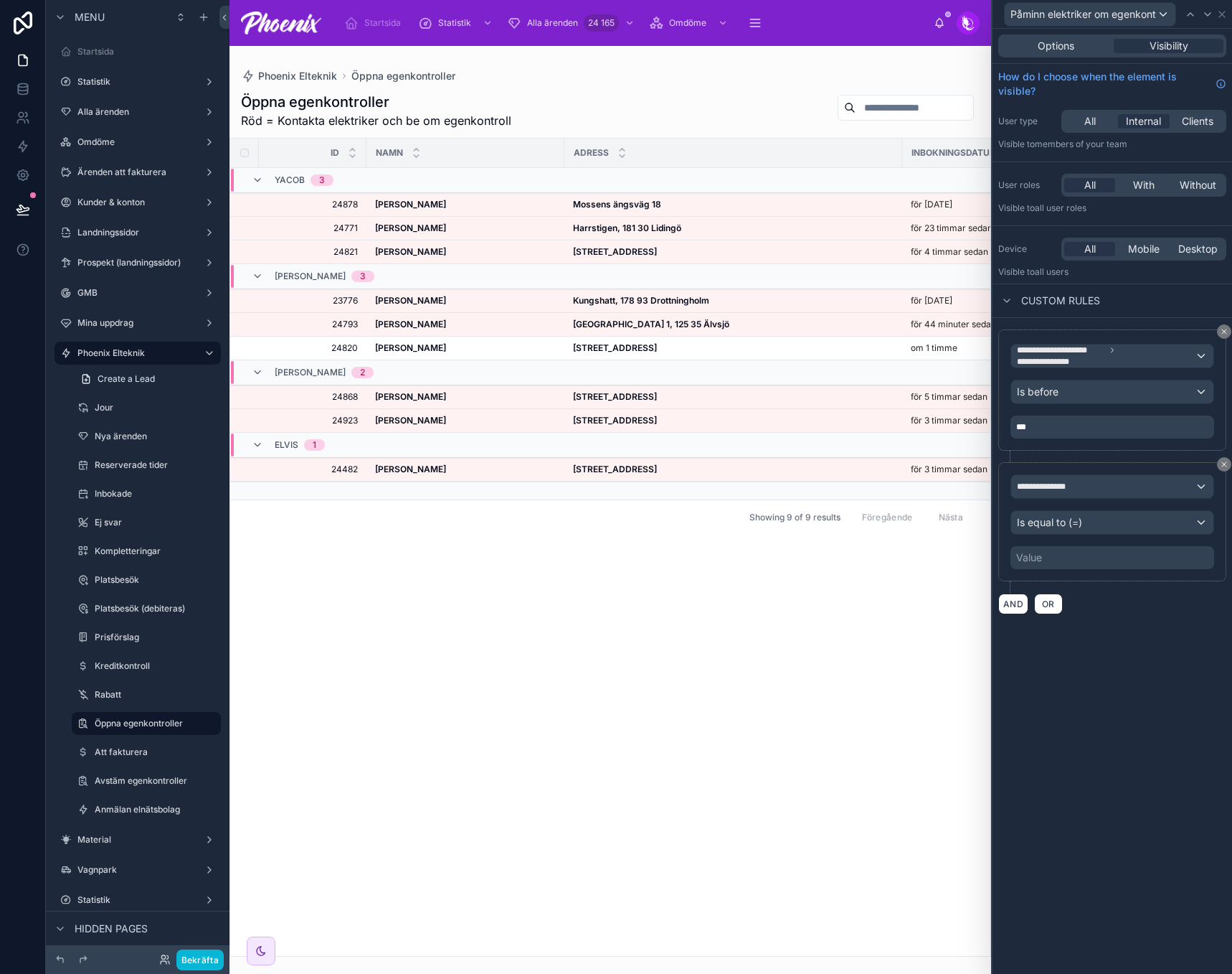
click at [1064, 552] on div "Value" at bounding box center [1112, 557] width 204 height 23
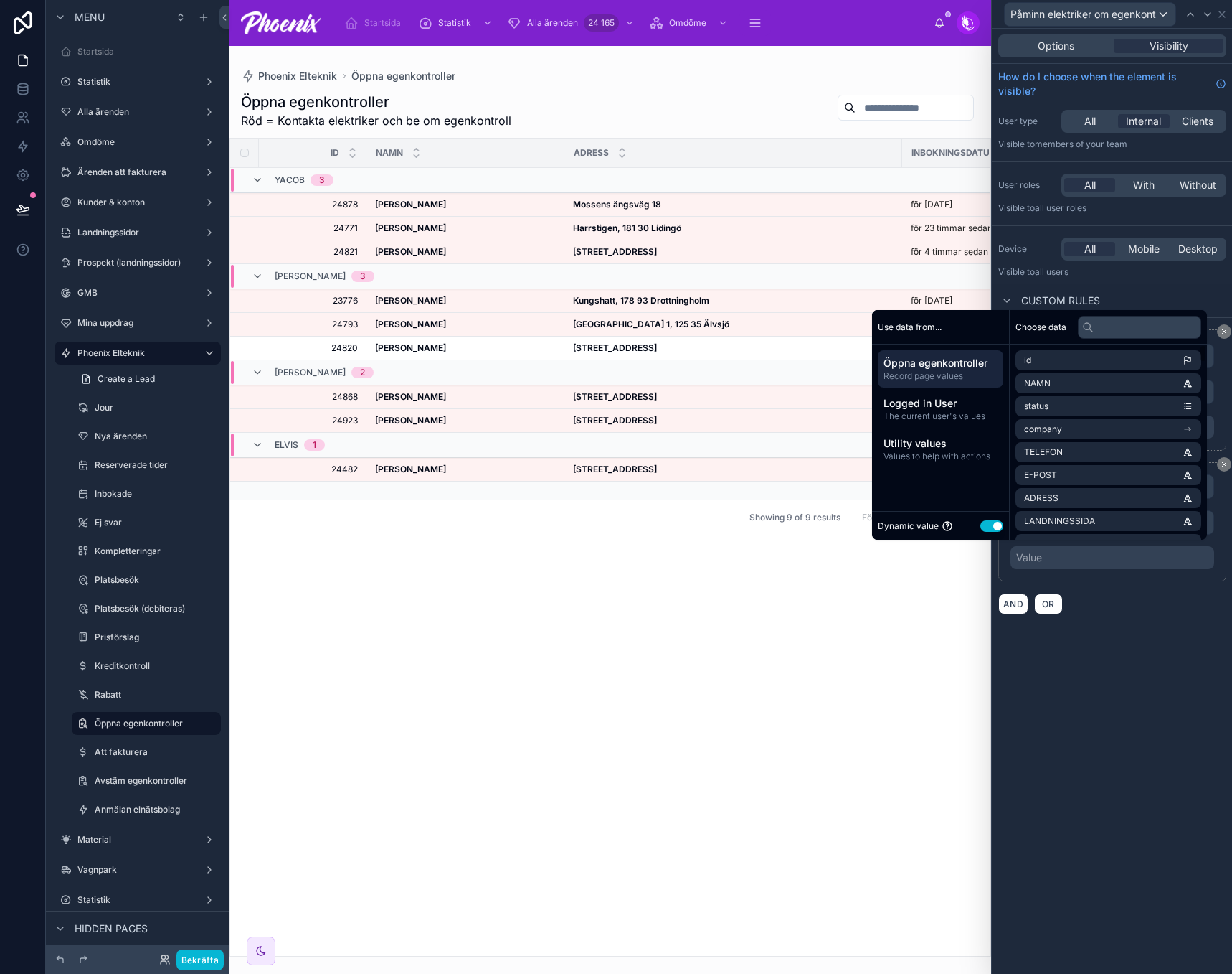
click at [983, 520] on button "Use setting" at bounding box center [992, 526] width 23 height 11
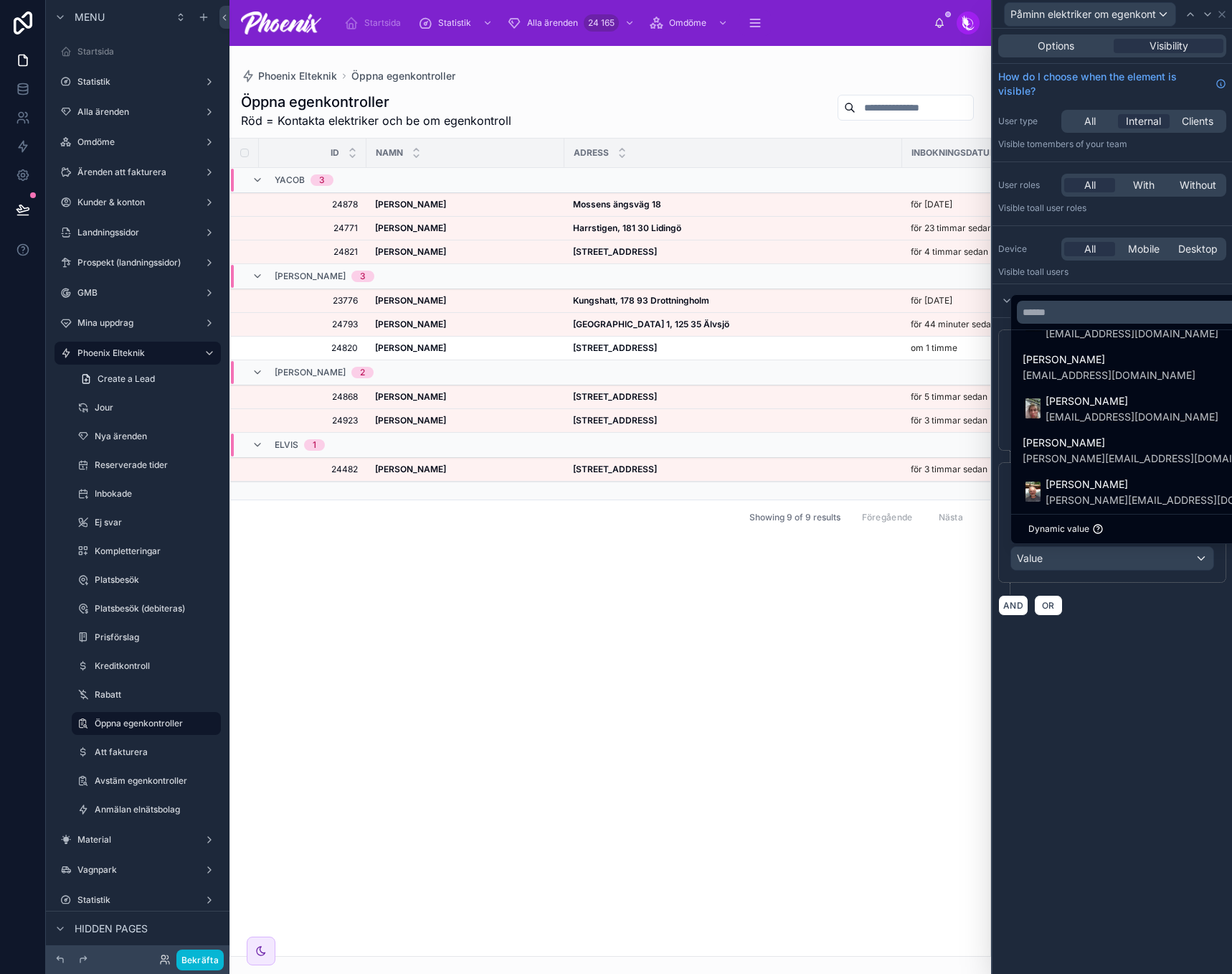
scroll to position [920, 0]
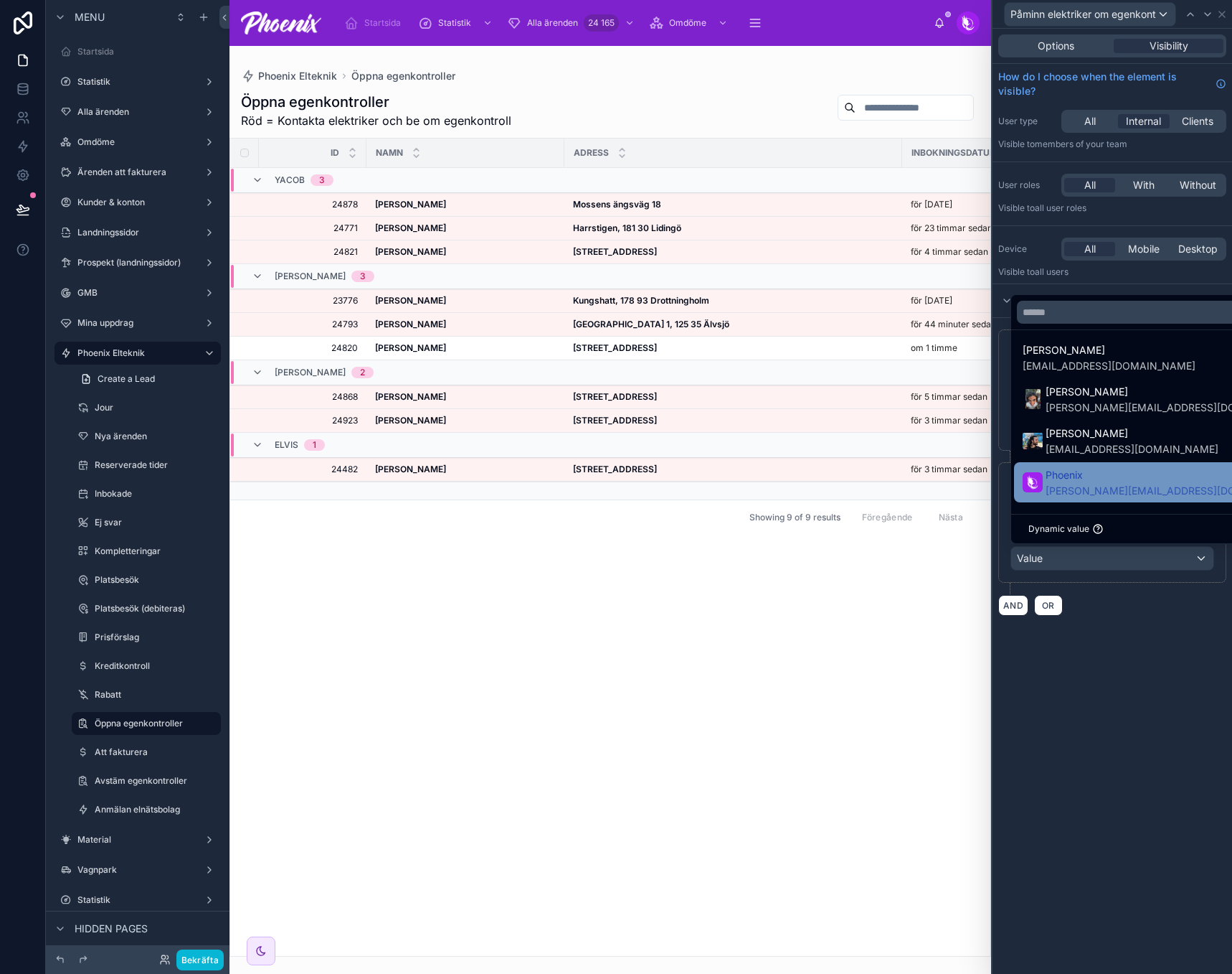
click at [1110, 489] on span "[PERSON_NAME][EMAIL_ADDRESS][DOMAIN_NAME]" at bounding box center [1160, 491] width 229 height 14
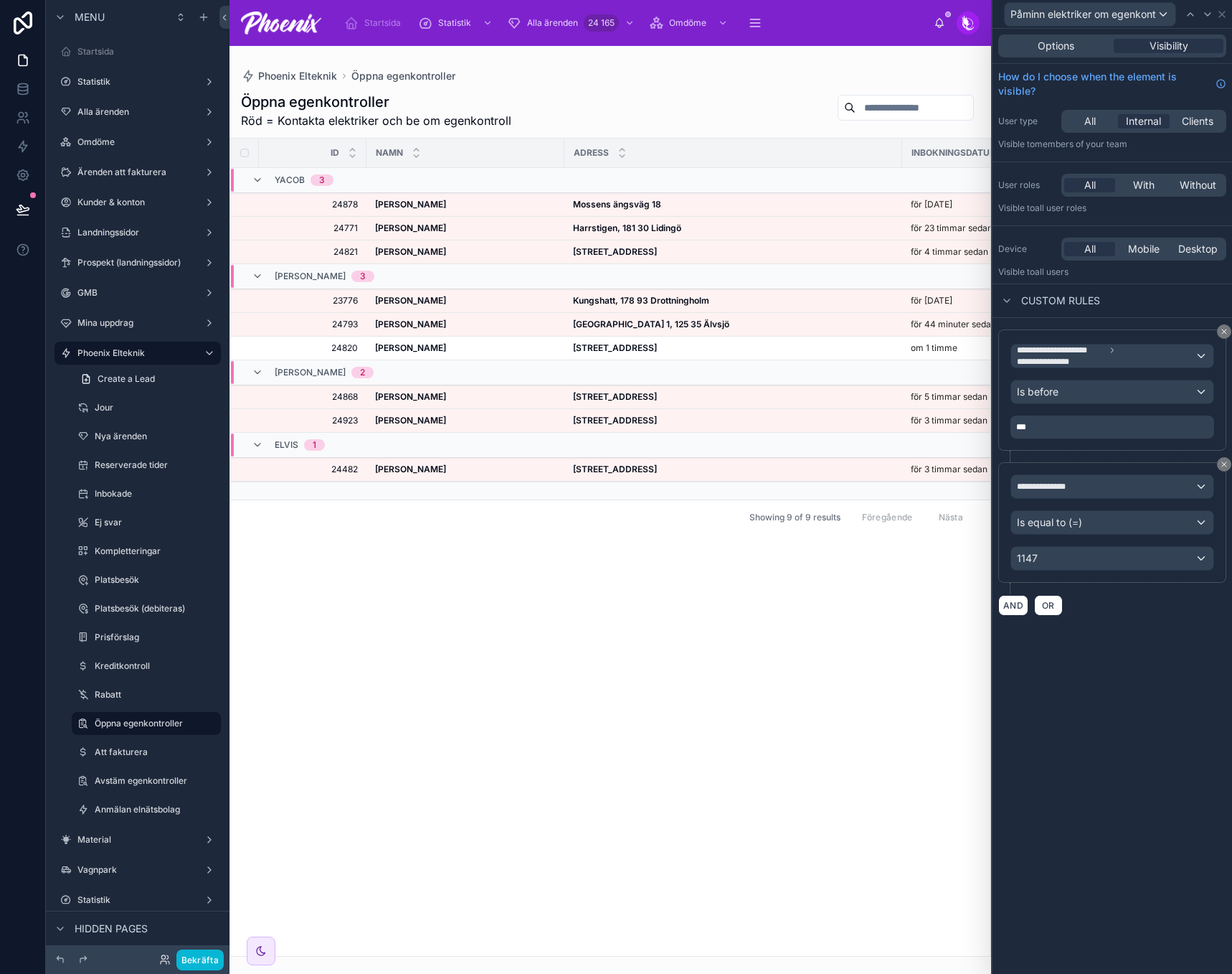
click at [1124, 686] on div "**********" at bounding box center [1112, 500] width 239 height 945
click at [211, 957] on button "Bekräfta" at bounding box center [201, 960] width 48 height 21
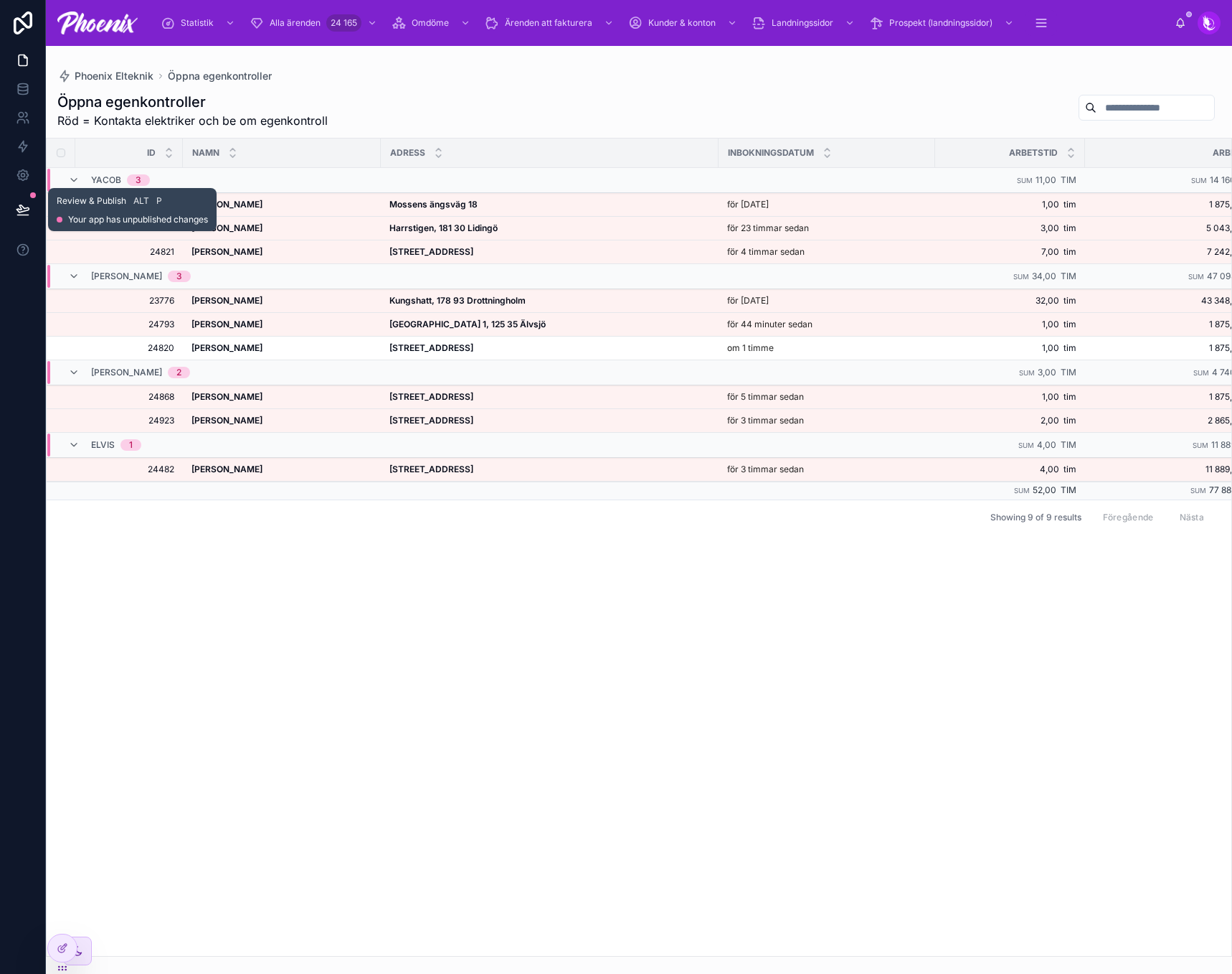
click at [25, 207] on icon at bounding box center [23, 209] width 14 height 14
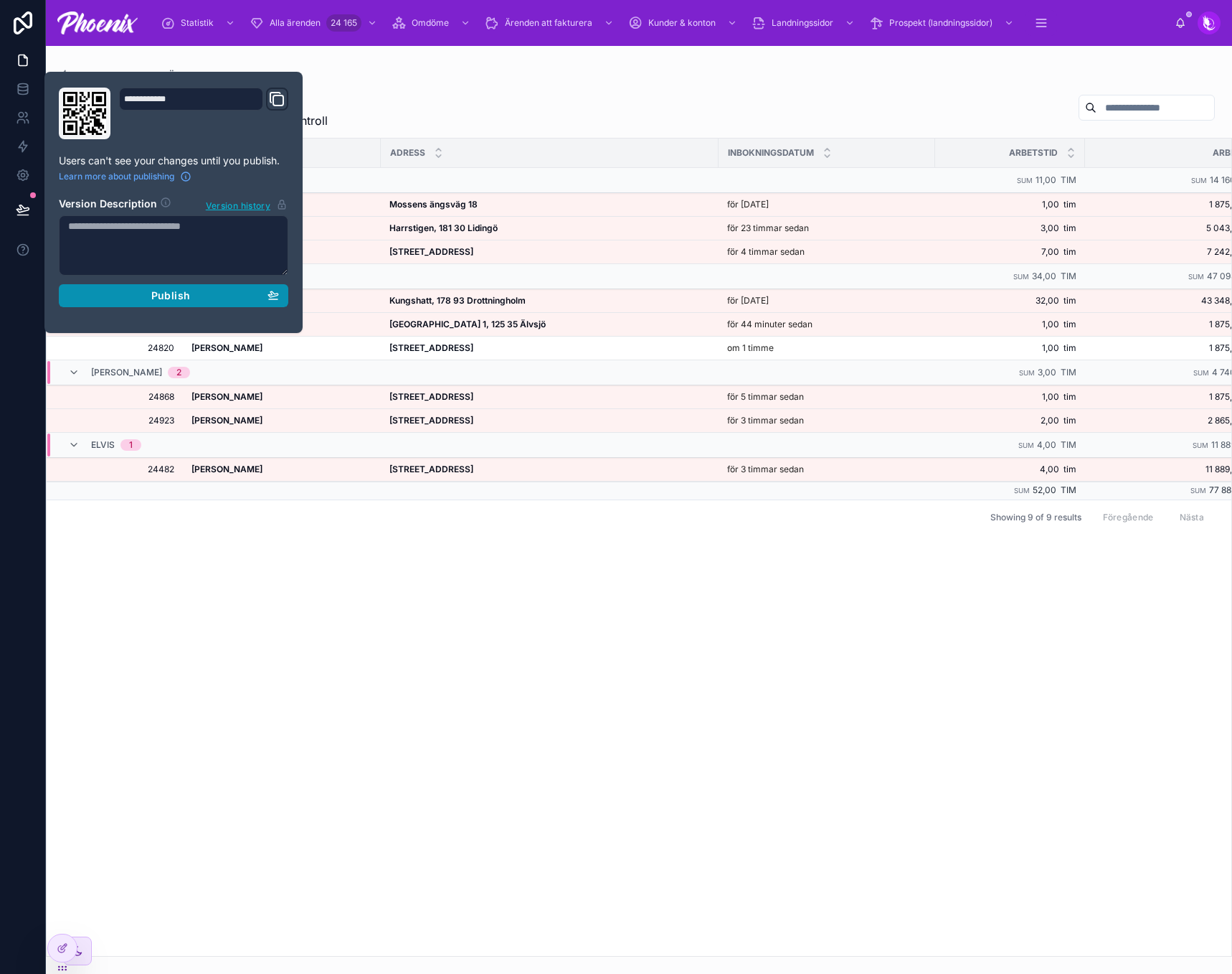
click at [195, 301] on div "Publish" at bounding box center [174, 296] width 211 height 13
click at [314, 491] on td at bounding box center [282, 491] width 198 height 19
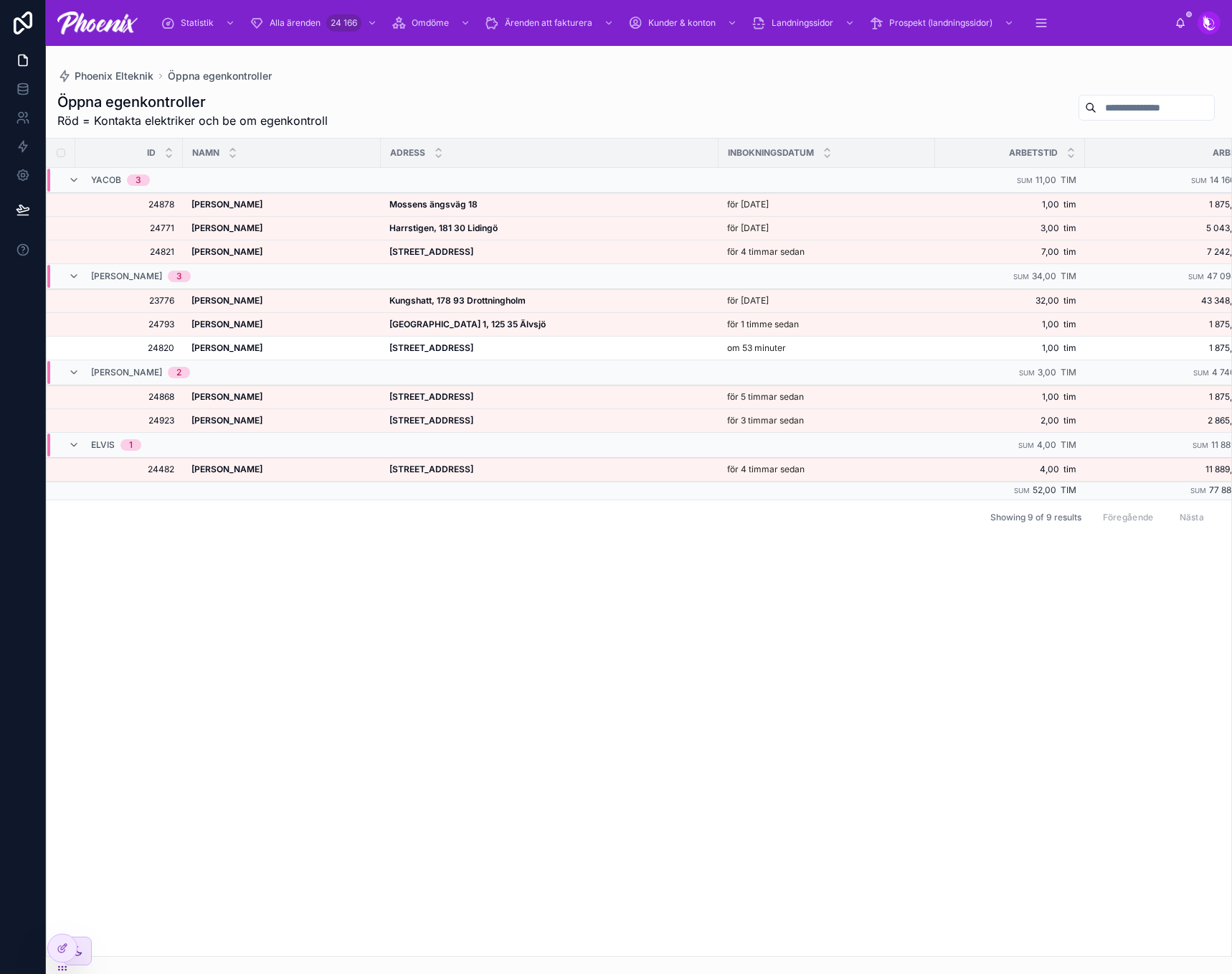
click at [0, 973] on nordpass-portal at bounding box center [0, 974] width 0 height 0
